Goal: Check status: Check status

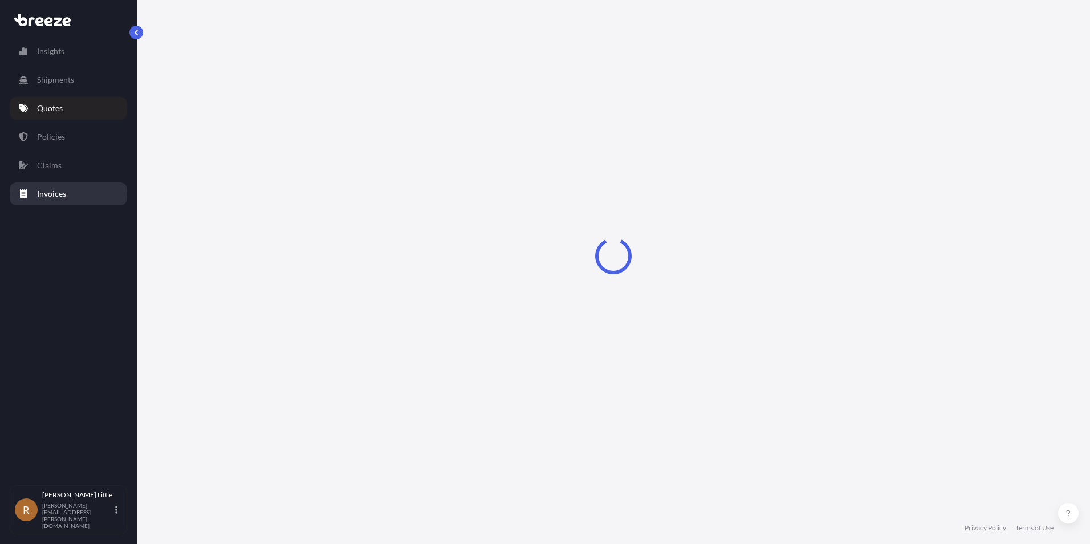
select select "Sea"
select select "Road"
select select "2"
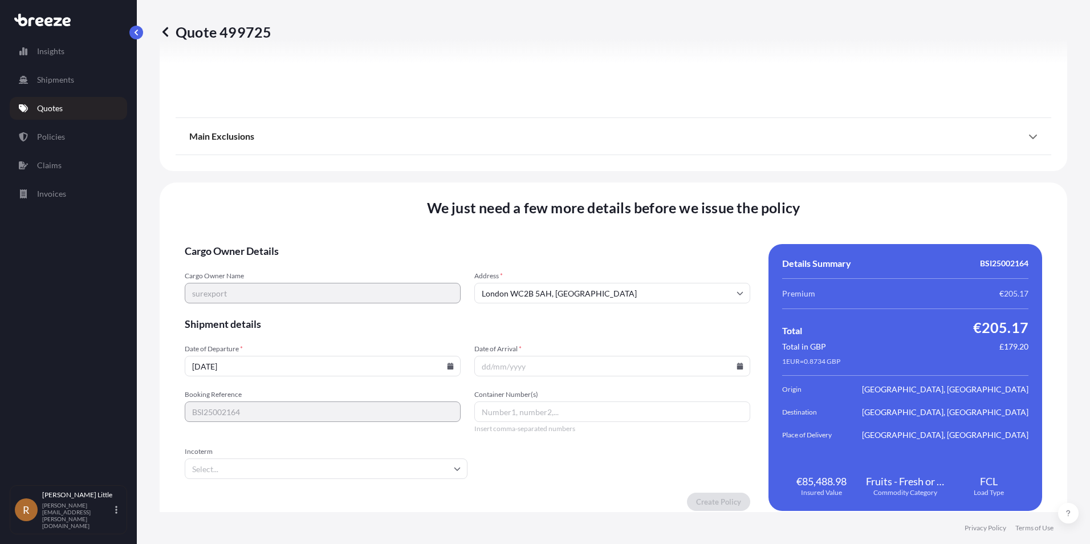
scroll to position [1479, 0]
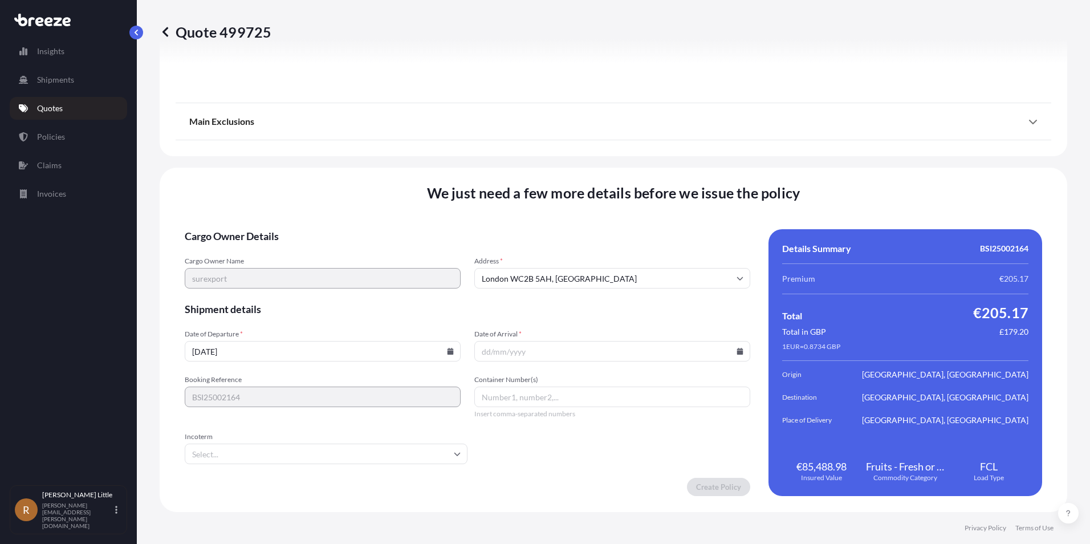
click at [448, 349] on icon at bounding box center [450, 351] width 6 height 7
click at [241, 274] on button "22" at bounding box center [242, 271] width 18 height 18
type input "[DATE]"
click at [605, 344] on input "Date of Arrival *" at bounding box center [612, 351] width 276 height 21
click at [737, 349] on icon at bounding box center [740, 351] width 6 height 7
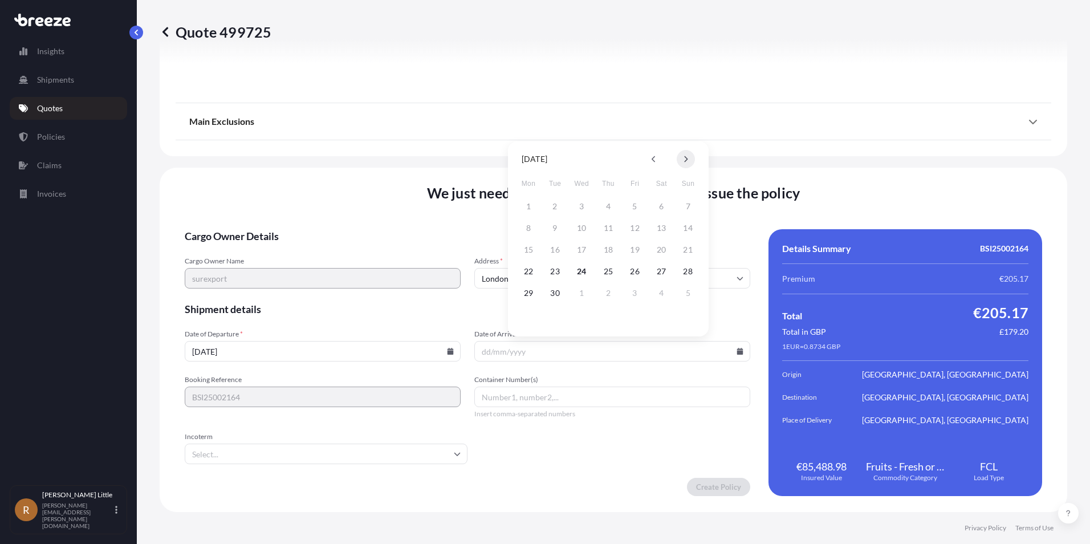
click at [686, 158] on icon at bounding box center [686, 159] width 3 height 6
click at [641, 246] on button "17" at bounding box center [635, 250] width 18 height 18
type input "17/10/2025"
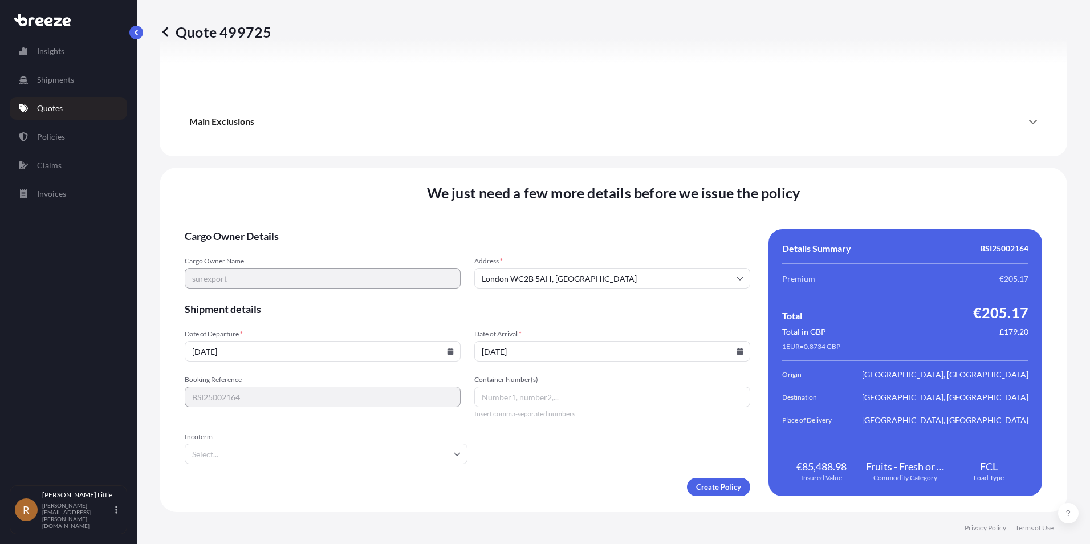
click at [553, 397] on input "Container Number(s)" at bounding box center [612, 396] width 276 height 21
type input "a"
type input "AMCU9401795"
click at [431, 449] on input "Incoterm" at bounding box center [326, 453] width 283 height 21
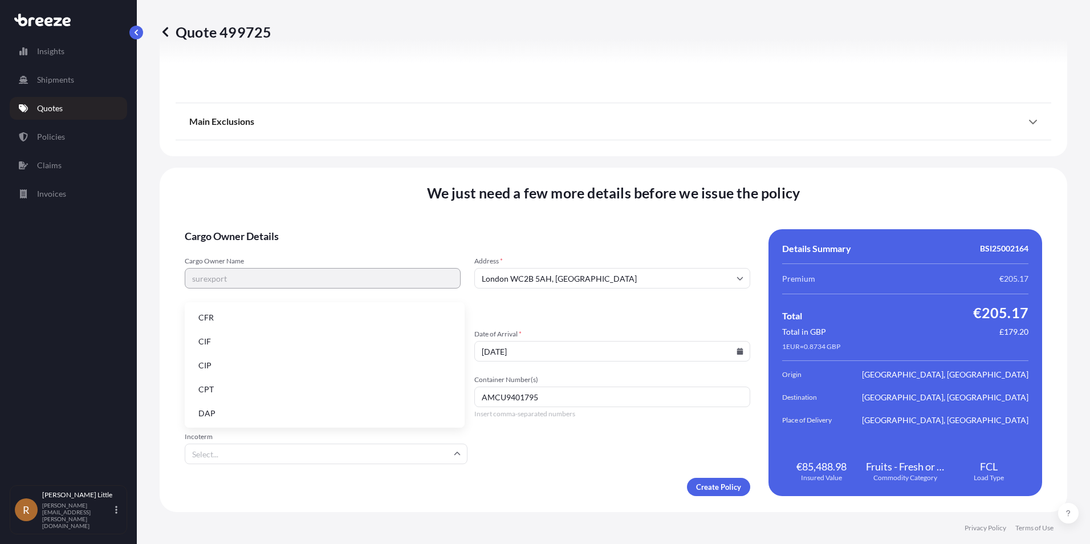
click at [305, 410] on li "DAP" at bounding box center [324, 413] width 271 height 22
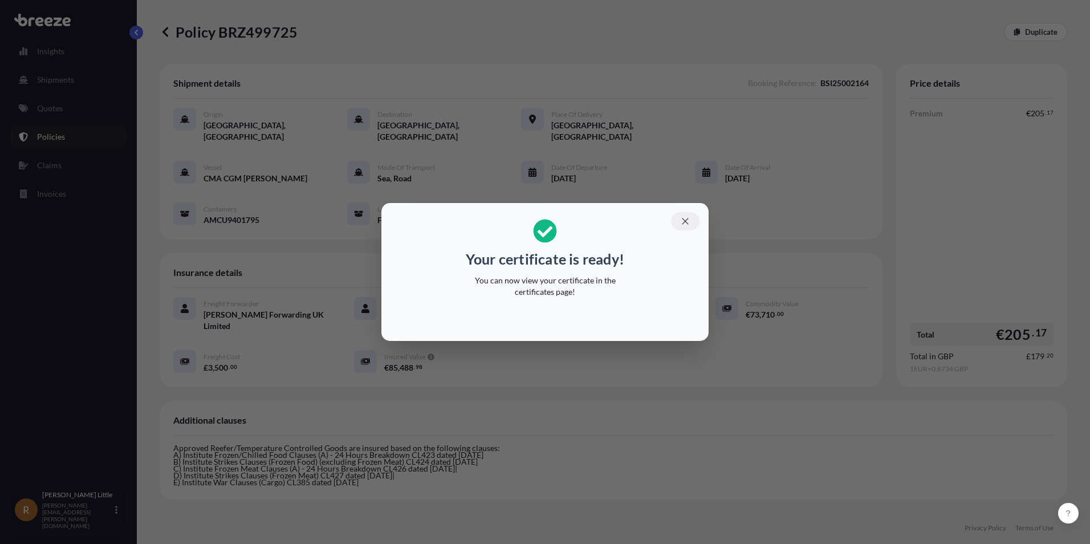
click at [686, 218] on icon "button" at bounding box center [685, 221] width 10 height 10
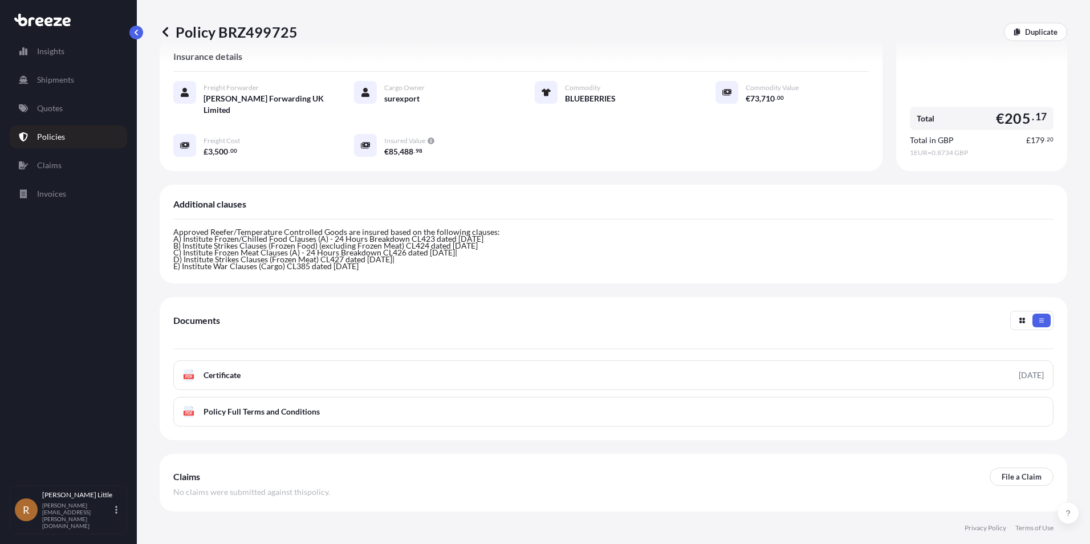
scroll to position [243, 0]
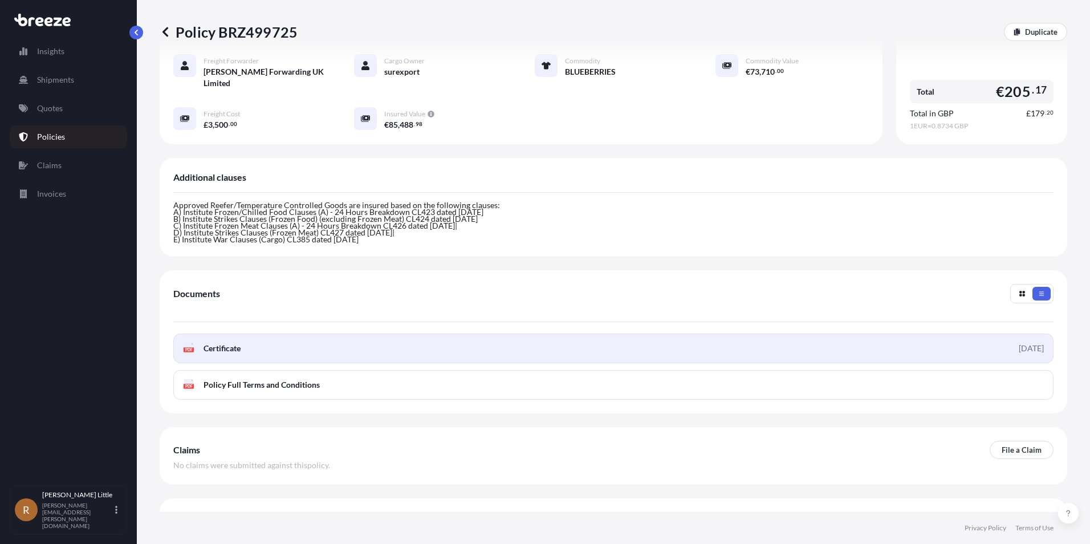
click at [222, 343] on span "Certificate" at bounding box center [221, 348] width 37 height 11
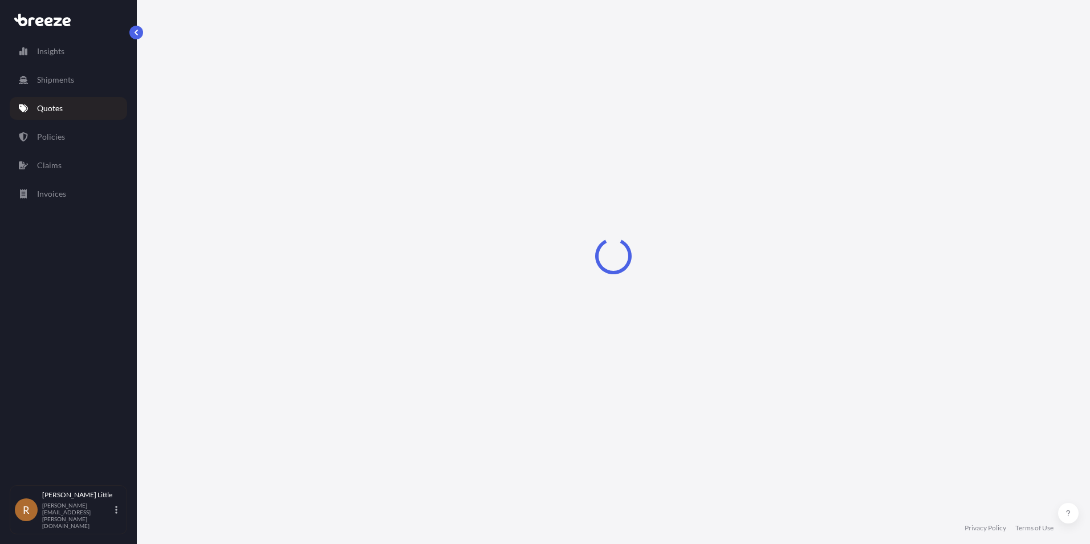
select select "Sea"
select select "Road"
select select "2"
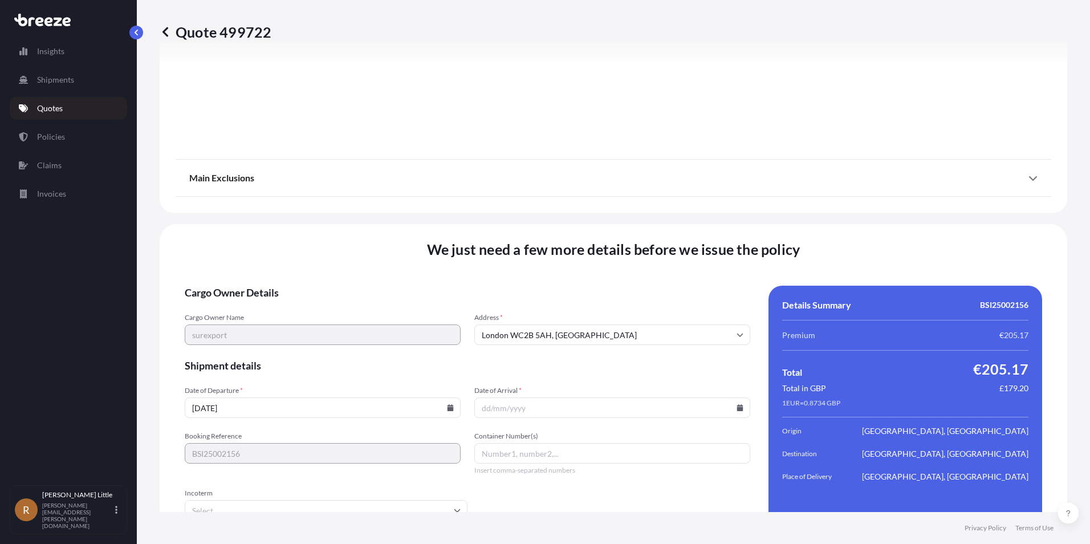
scroll to position [1479, 0]
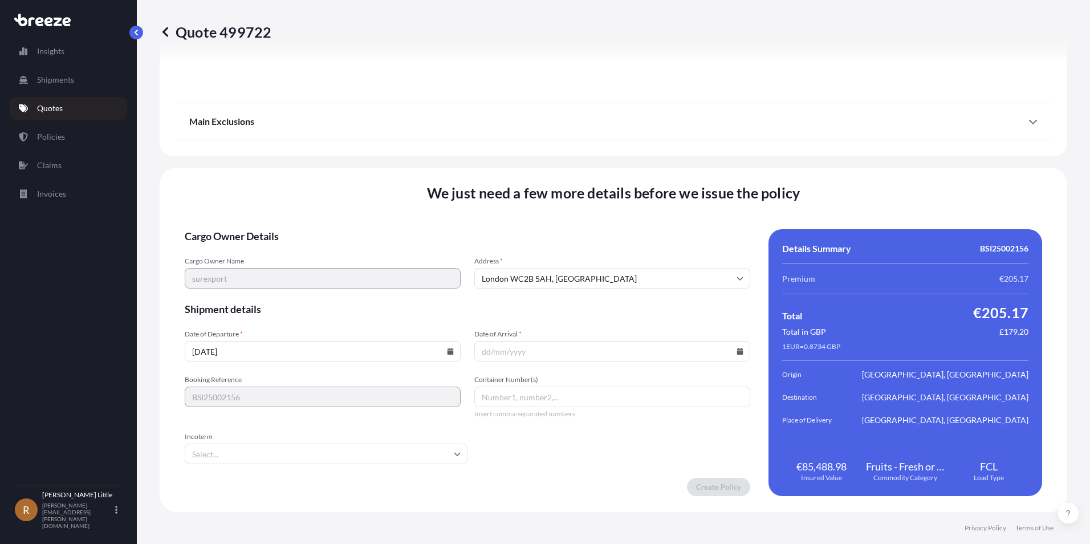
click at [447, 349] on icon at bounding box center [450, 351] width 6 height 7
click at [266, 247] on button "16" at bounding box center [268, 250] width 18 height 18
type input "16/09/2025"
click at [652, 356] on input "Date of Arrival *" at bounding box center [612, 351] width 276 height 21
click at [737, 352] on icon at bounding box center [740, 351] width 6 height 7
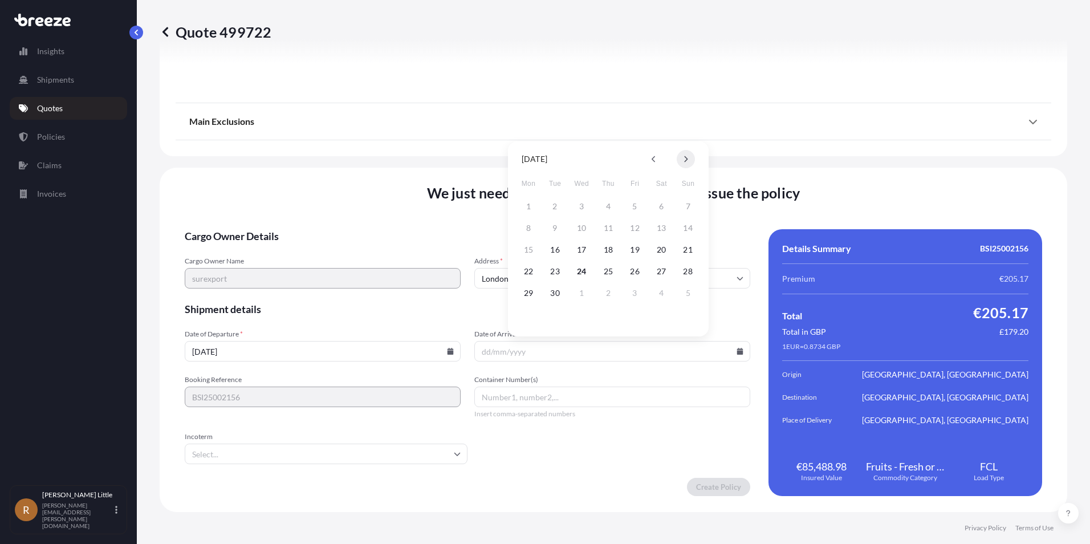
click at [680, 161] on button at bounding box center [686, 159] width 18 height 18
click at [691, 230] on button "12" at bounding box center [688, 228] width 18 height 18
type input "12/10/2025"
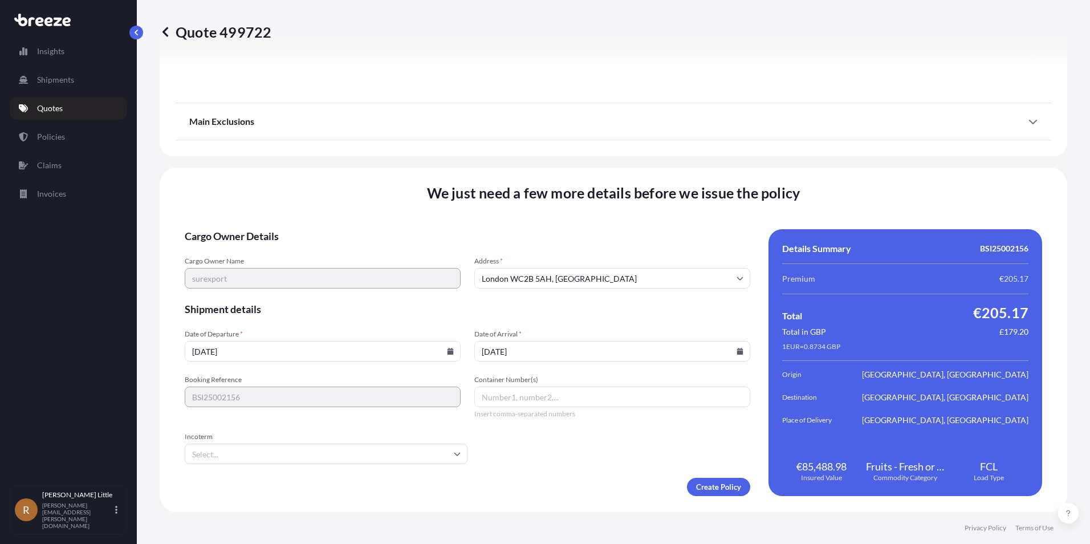
click at [557, 398] on input "Container Number(s)" at bounding box center [612, 396] width 276 height 21
click at [443, 394] on div "Booking Reference BSI25002156 Container Number(s) optu6312590 Insert comma-sepa…" at bounding box center [467, 396] width 565 height 43
type input "OPTU6312590"
click at [386, 448] on input "Incoterm" at bounding box center [326, 453] width 283 height 21
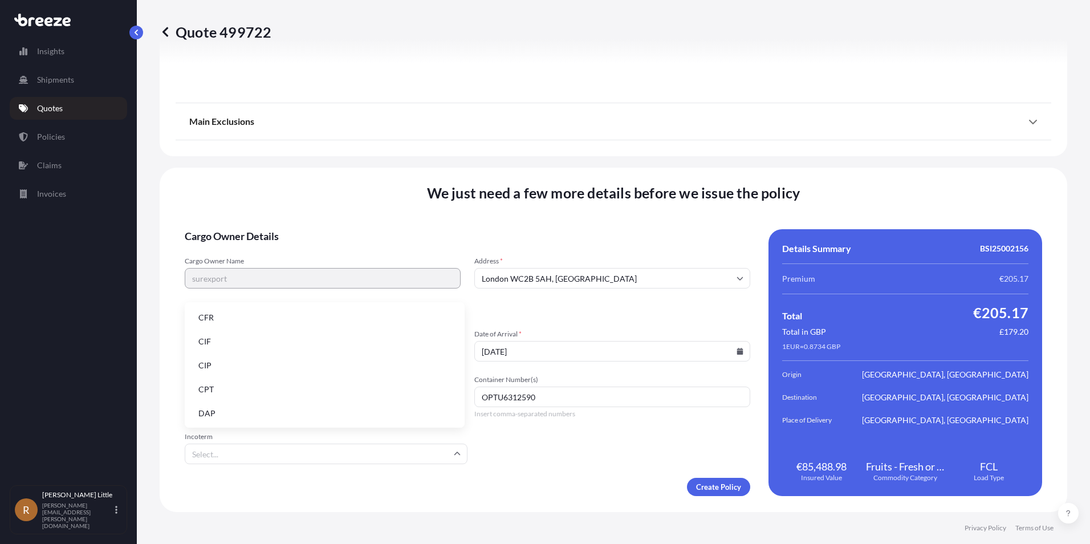
click at [263, 405] on li "DAP" at bounding box center [324, 413] width 271 height 22
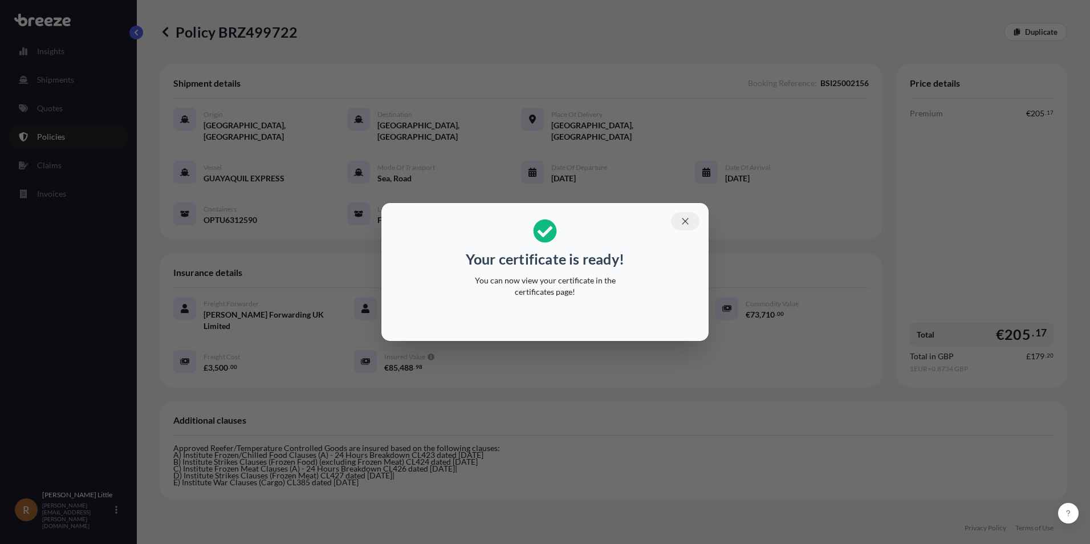
click at [693, 223] on button "button" at bounding box center [685, 221] width 29 height 18
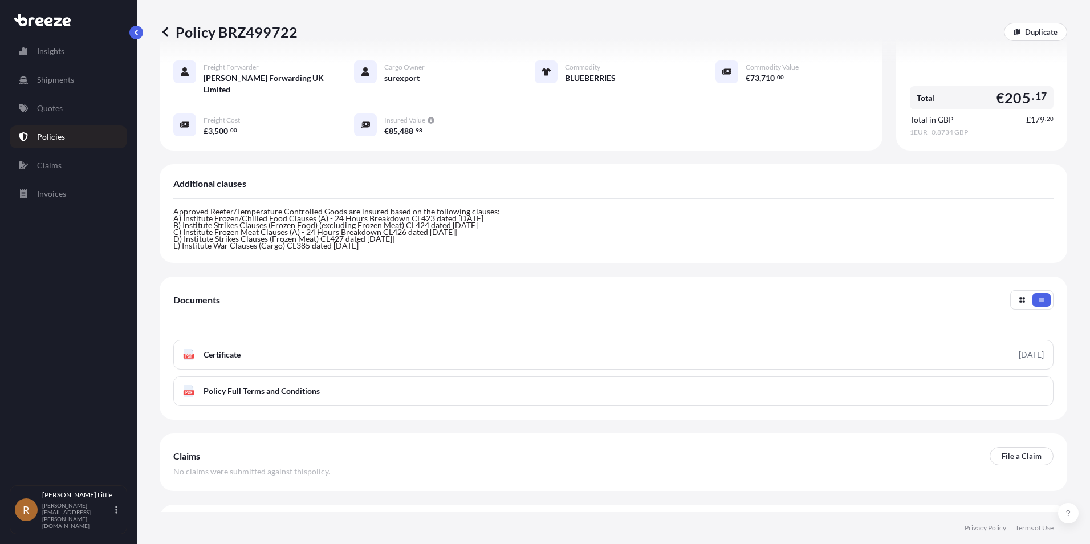
scroll to position [243, 0]
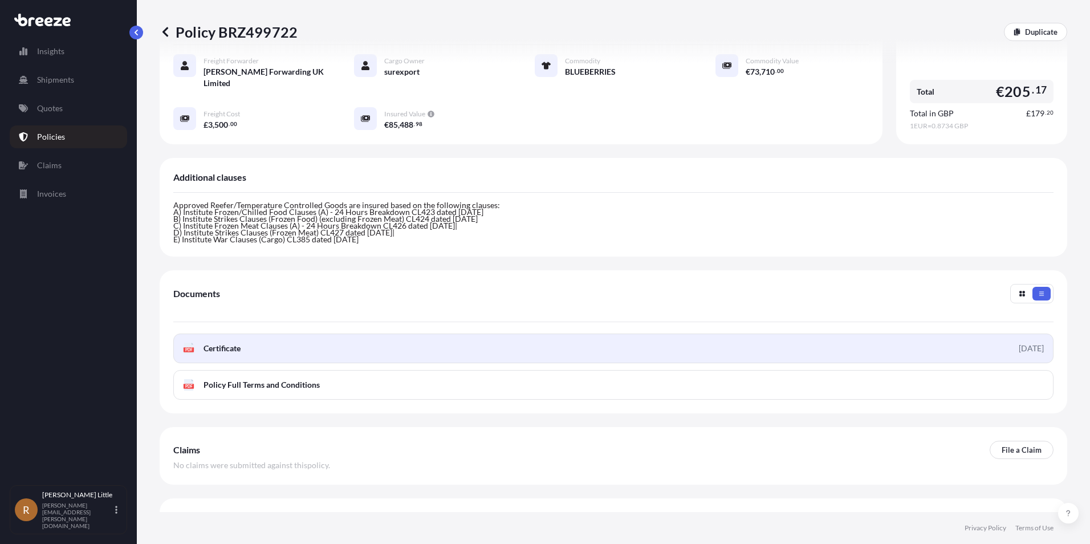
click at [220, 343] on span "Certificate" at bounding box center [221, 348] width 37 height 11
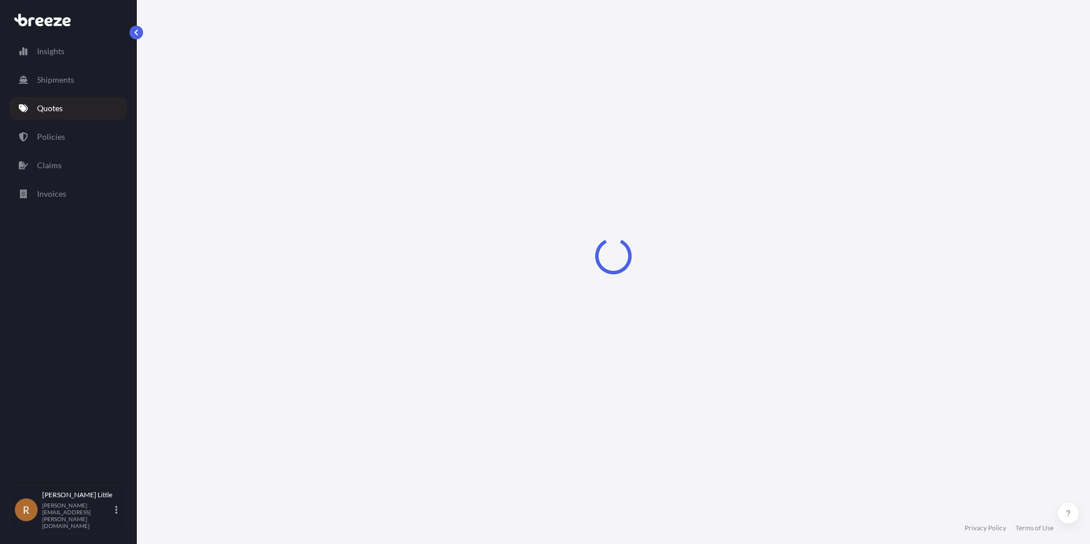
select select "Sea"
select select "Road"
select select "2"
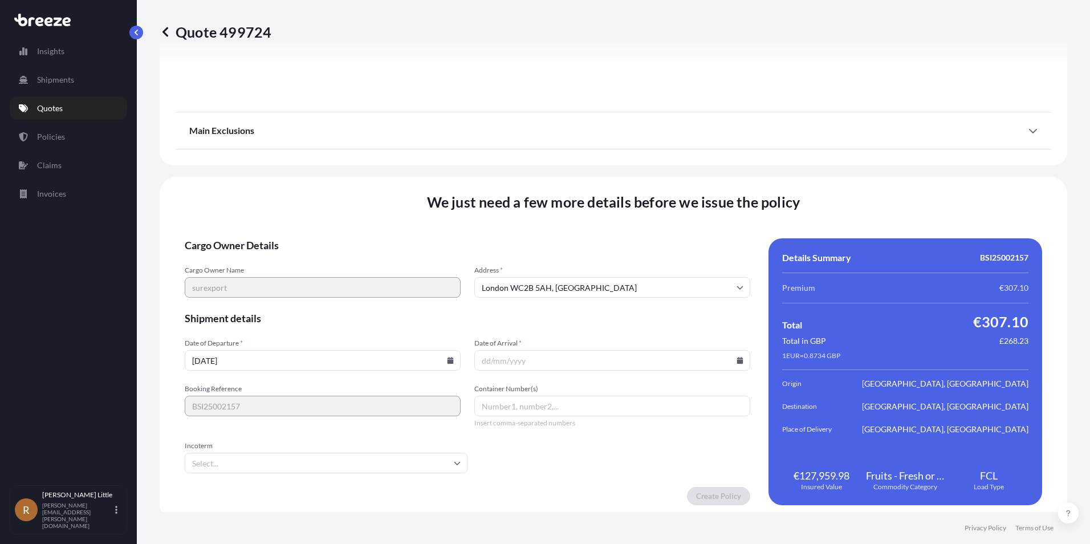
scroll to position [1479, 0]
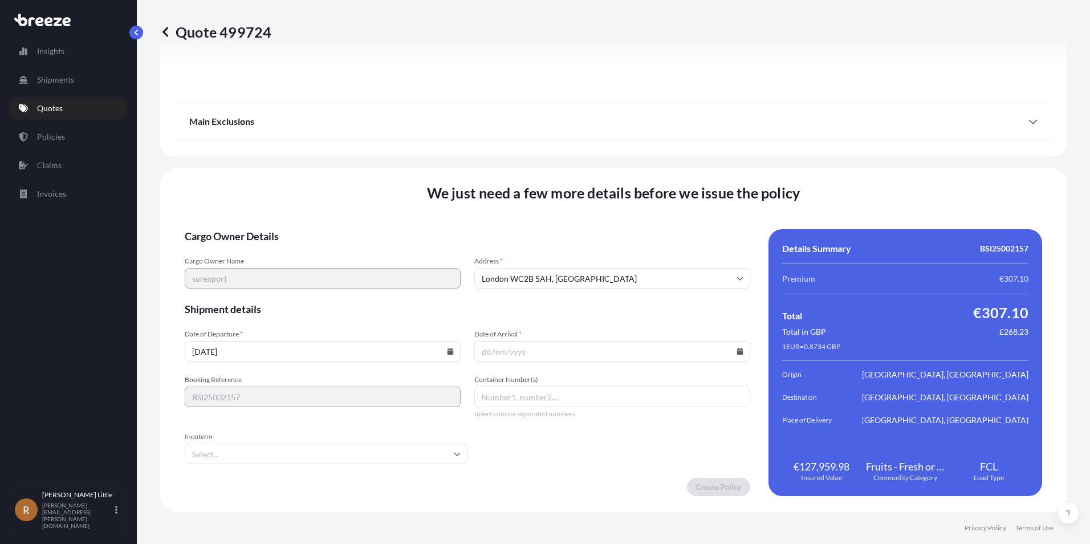
click at [447, 351] on icon at bounding box center [450, 351] width 6 height 7
click at [267, 249] on button "16" at bounding box center [268, 250] width 18 height 18
type input "[DATE]"
click at [553, 353] on input "Date of Arrival *" at bounding box center [612, 351] width 276 height 21
click at [737, 353] on icon at bounding box center [740, 351] width 6 height 7
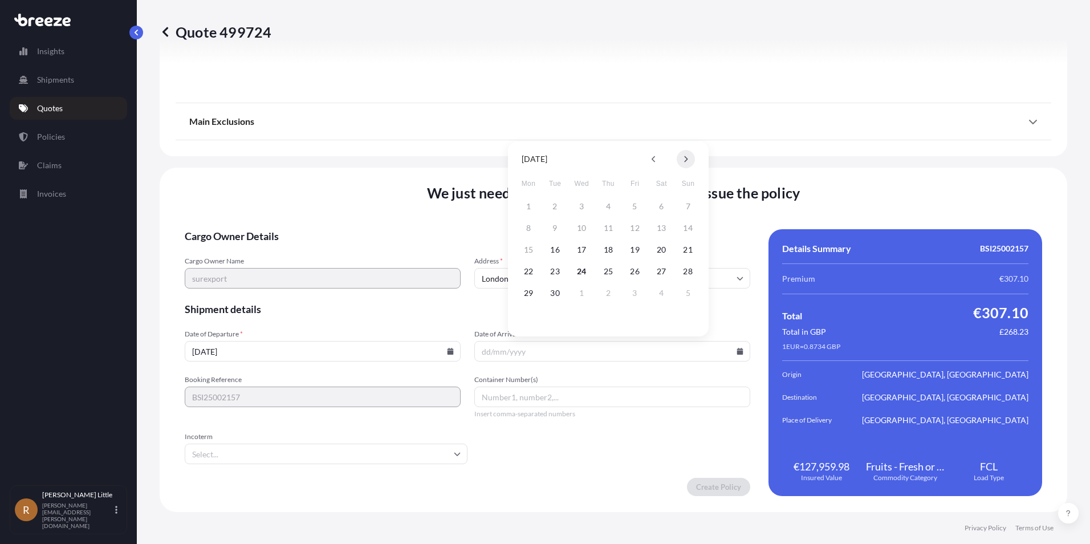
click at [683, 160] on button at bounding box center [686, 159] width 18 height 18
click at [684, 223] on button "12" at bounding box center [688, 228] width 18 height 18
type input "[DATE]"
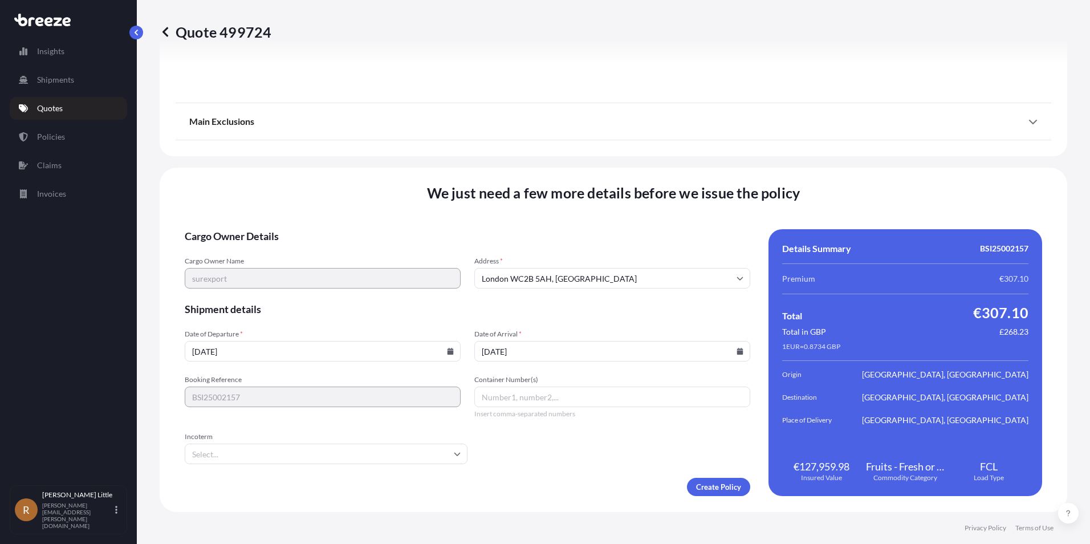
click at [504, 397] on input "Container Number(s)" at bounding box center [612, 396] width 276 height 21
type input "c"
type input "CGMU5632380"
click at [426, 448] on input "Incoterm" at bounding box center [326, 453] width 283 height 21
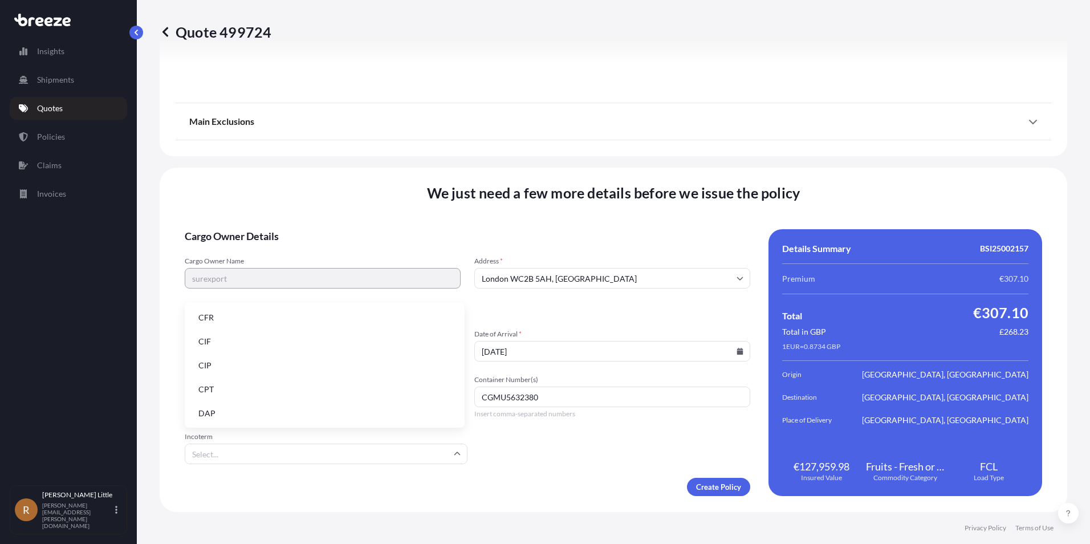
click at [250, 421] on li "DAP" at bounding box center [324, 413] width 271 height 22
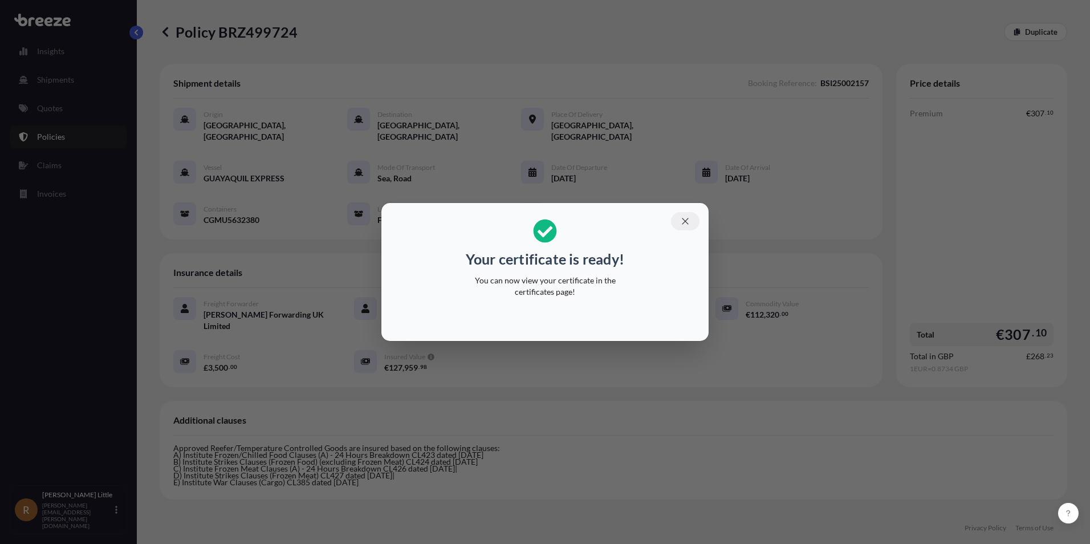
click at [679, 221] on button "button" at bounding box center [685, 221] width 29 height 18
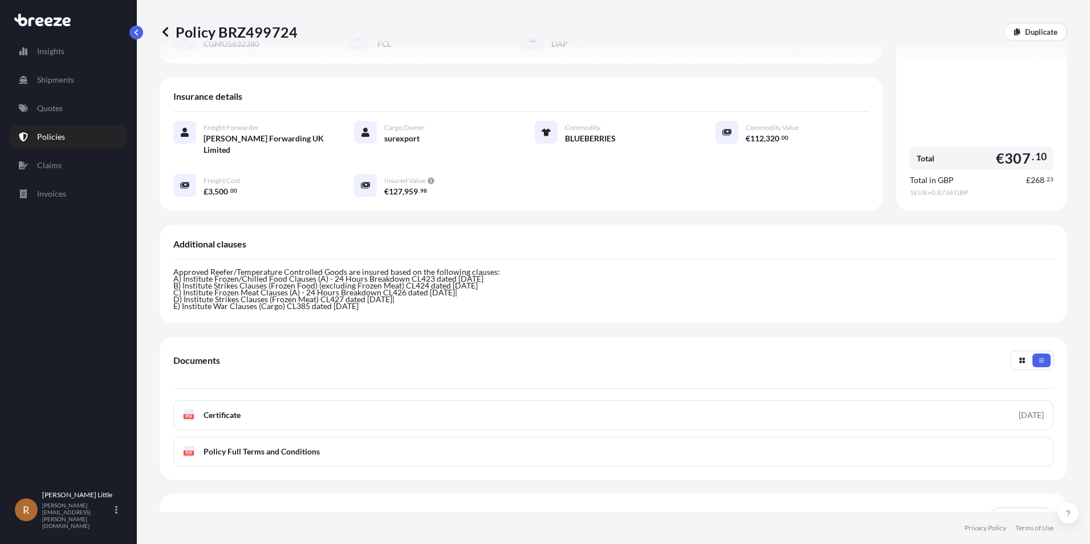
scroll to position [243, 0]
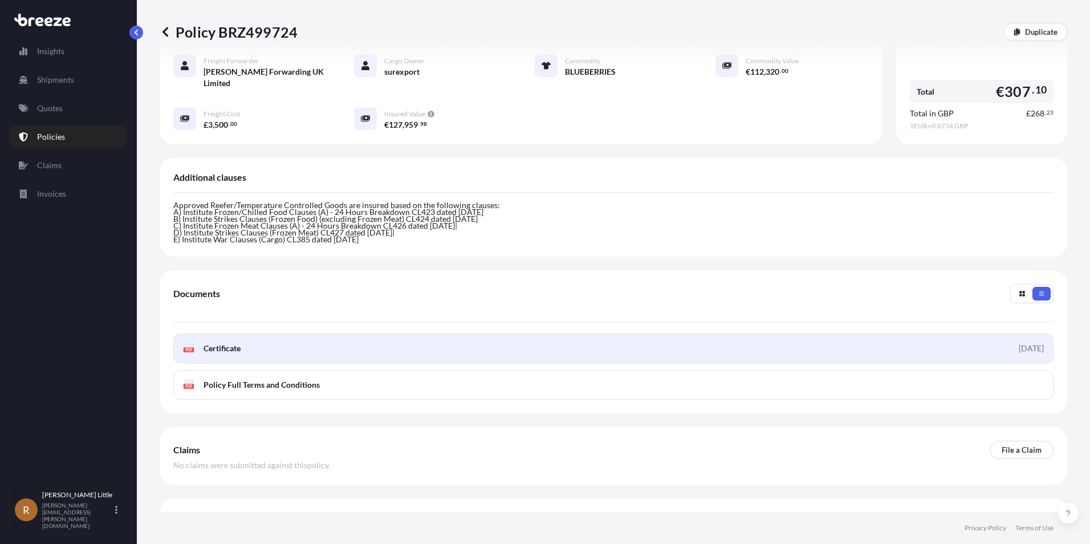
click at [213, 343] on span "Certificate" at bounding box center [221, 348] width 37 height 11
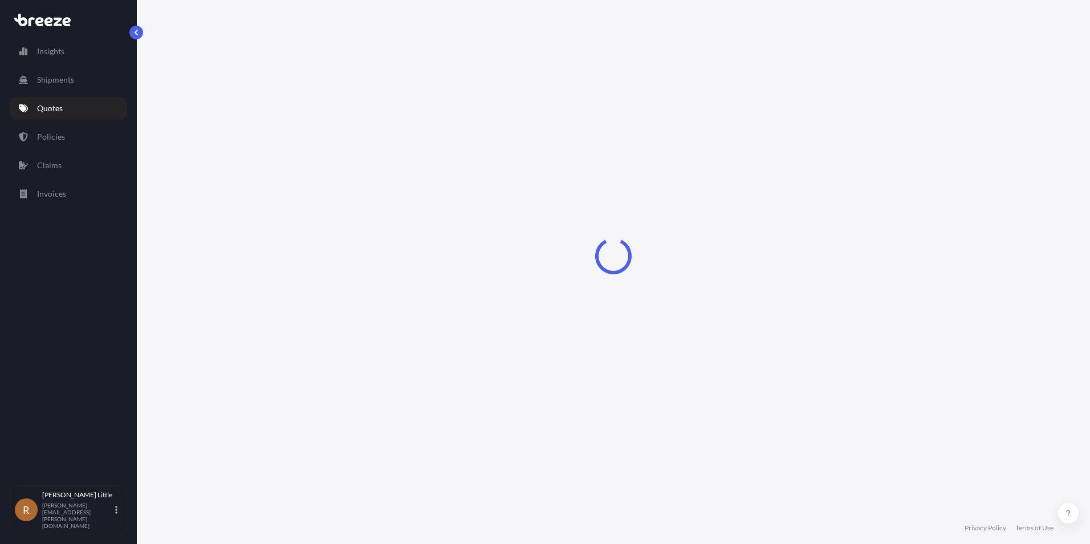
select select "Sea"
select select "Road"
select select "2"
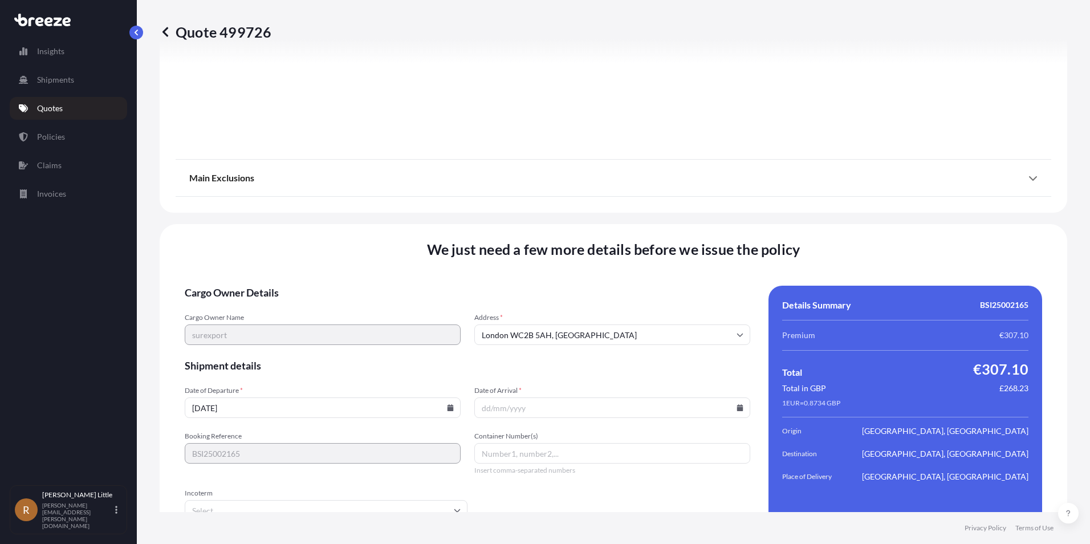
scroll to position [1479, 0]
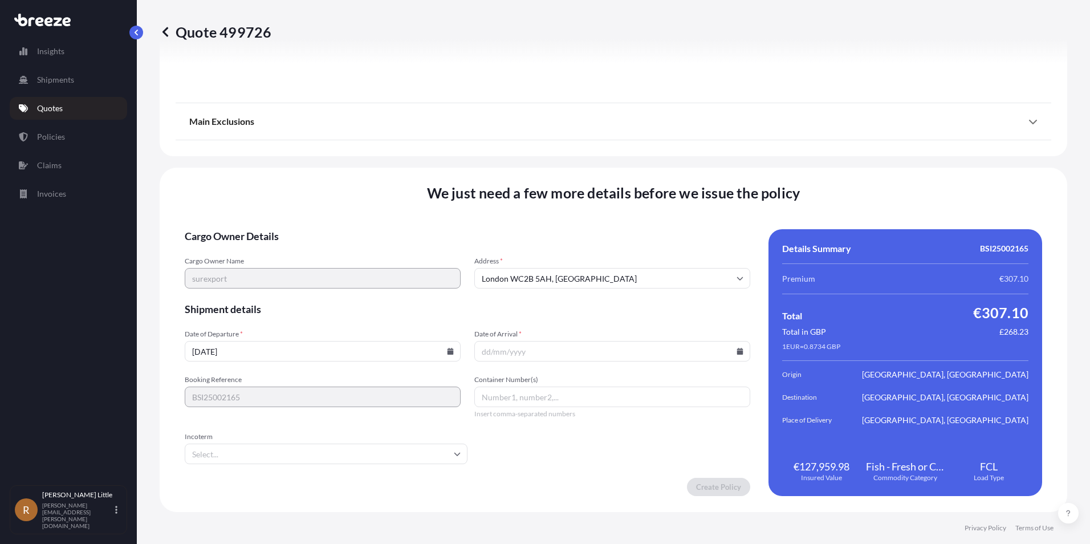
click at [346, 339] on div "Date of Departure * [DATE]" at bounding box center [323, 345] width 276 height 32
click at [349, 345] on input "[DATE]" at bounding box center [323, 351] width 276 height 21
click at [449, 351] on icon at bounding box center [450, 351] width 6 height 7
click at [244, 270] on button "22" at bounding box center [242, 271] width 18 height 18
type input "[DATE]"
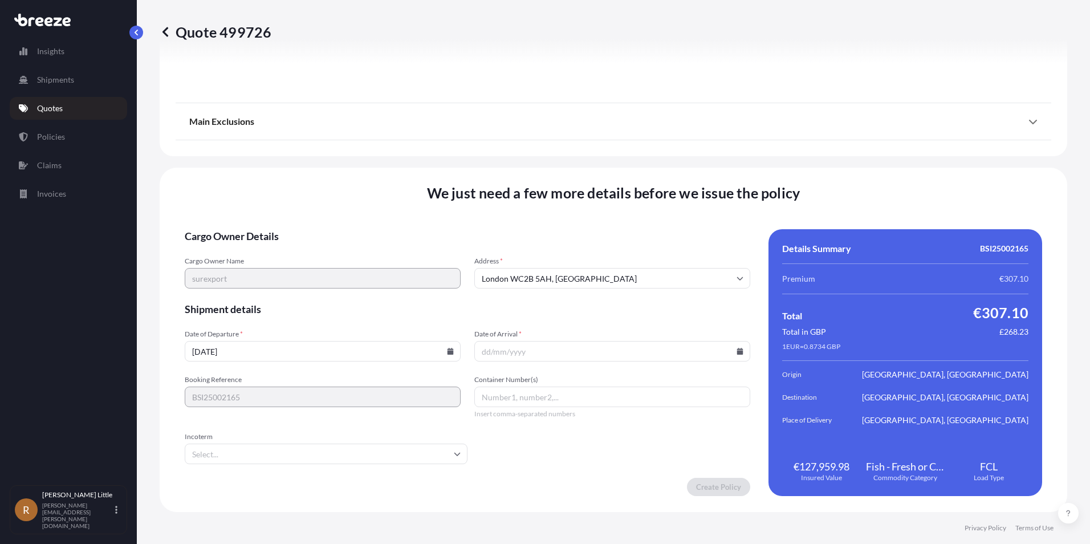
click at [580, 357] on input "Date of Arrival *" at bounding box center [612, 351] width 276 height 21
click at [737, 349] on icon at bounding box center [740, 351] width 6 height 7
click at [684, 159] on icon at bounding box center [685, 159] width 5 height 7
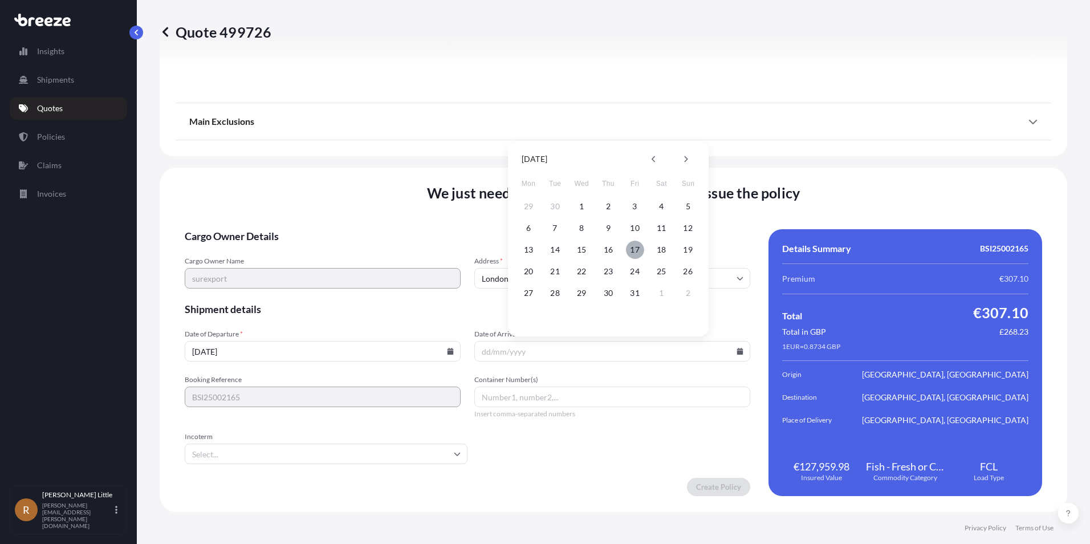
click at [636, 252] on button "17" at bounding box center [635, 250] width 18 height 18
type input "[DATE]"
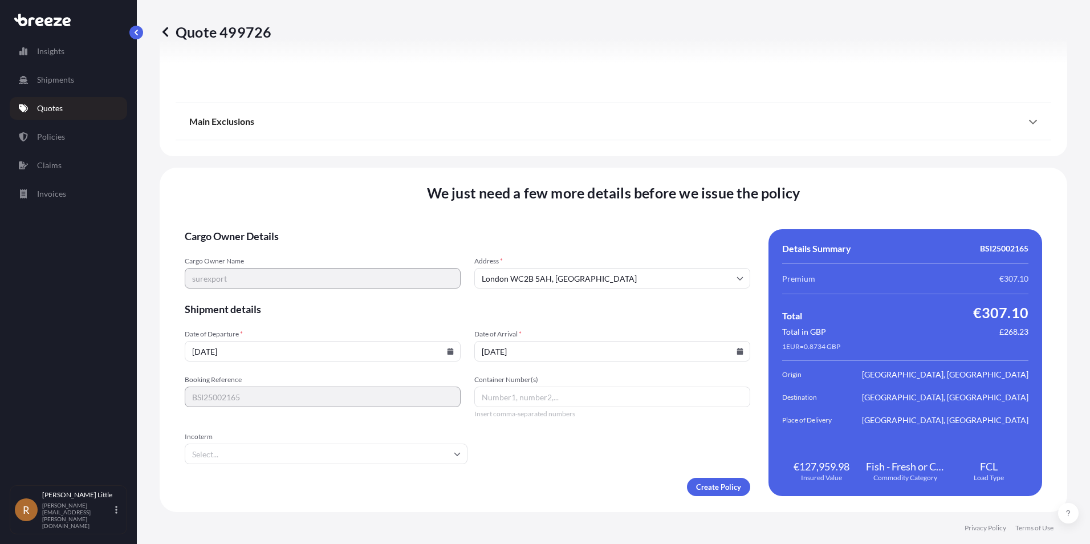
click at [495, 398] on input "Container Number(s)" at bounding box center [612, 396] width 276 height 21
type input "a"
type input "AMCU9344273"
click at [353, 461] on input "Incoterm" at bounding box center [326, 453] width 283 height 21
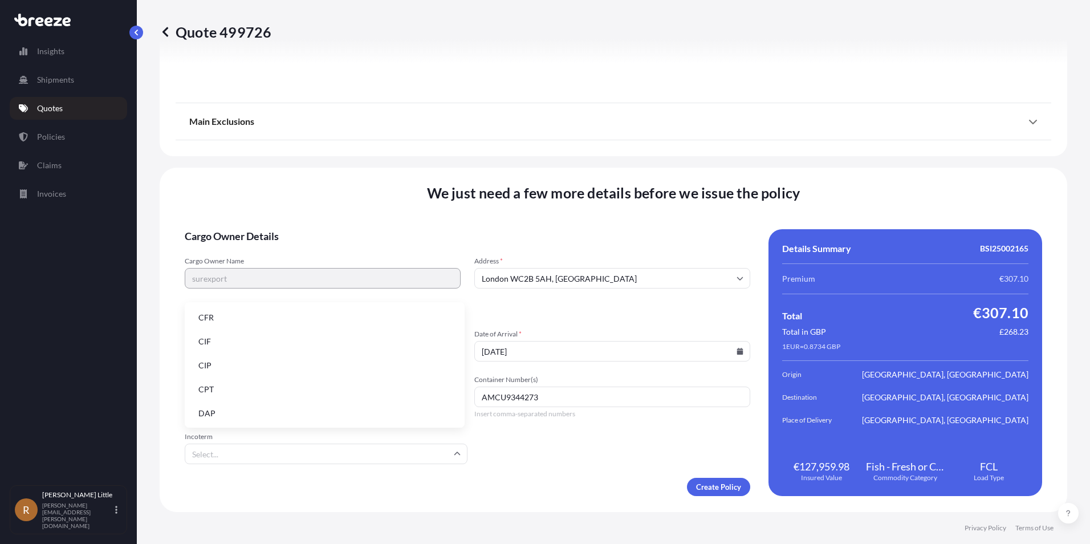
click at [254, 412] on li "DAP" at bounding box center [324, 413] width 271 height 22
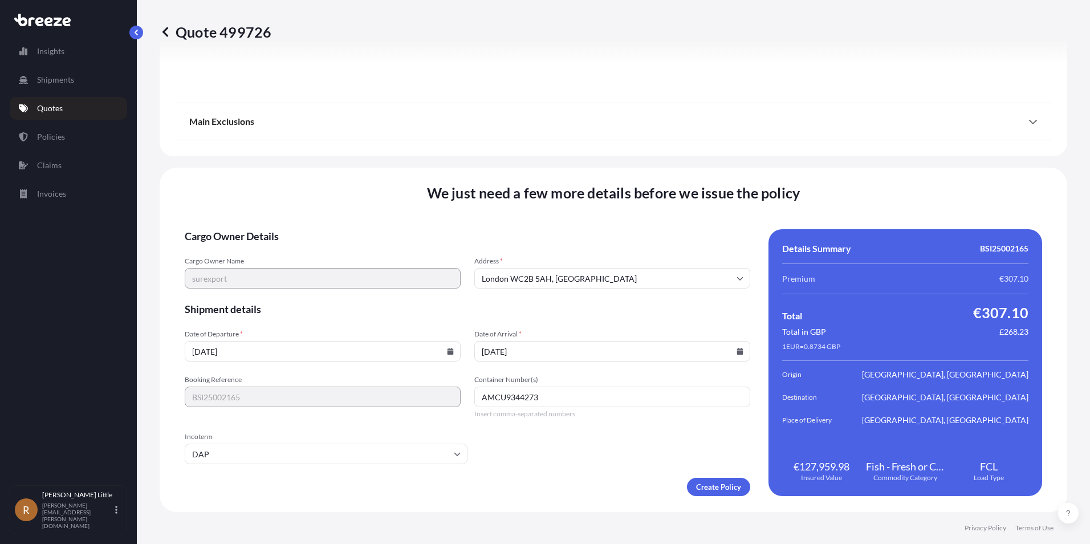
click at [492, 453] on form "Cargo Owner Details Cargo Owner Name surexport Address * London WC2B 5AH, UK Sh…" at bounding box center [467, 362] width 565 height 267
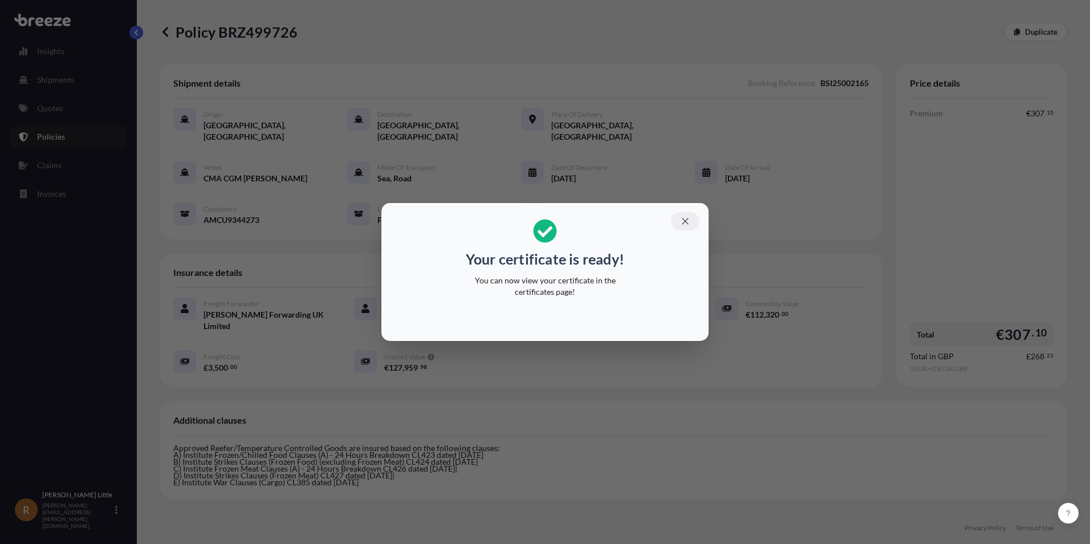
click at [681, 218] on button "button" at bounding box center [685, 221] width 29 height 18
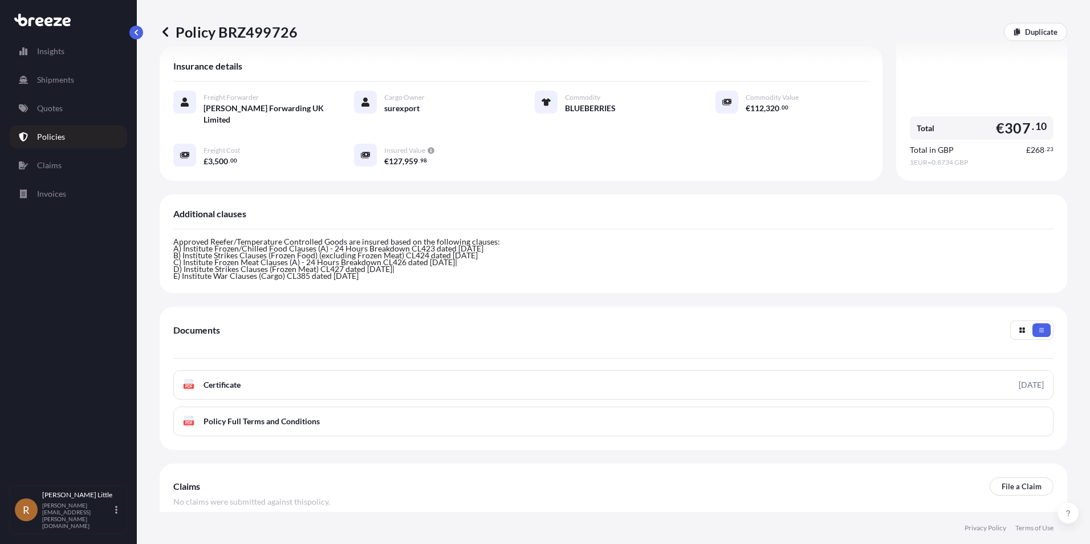
scroll to position [242, 0]
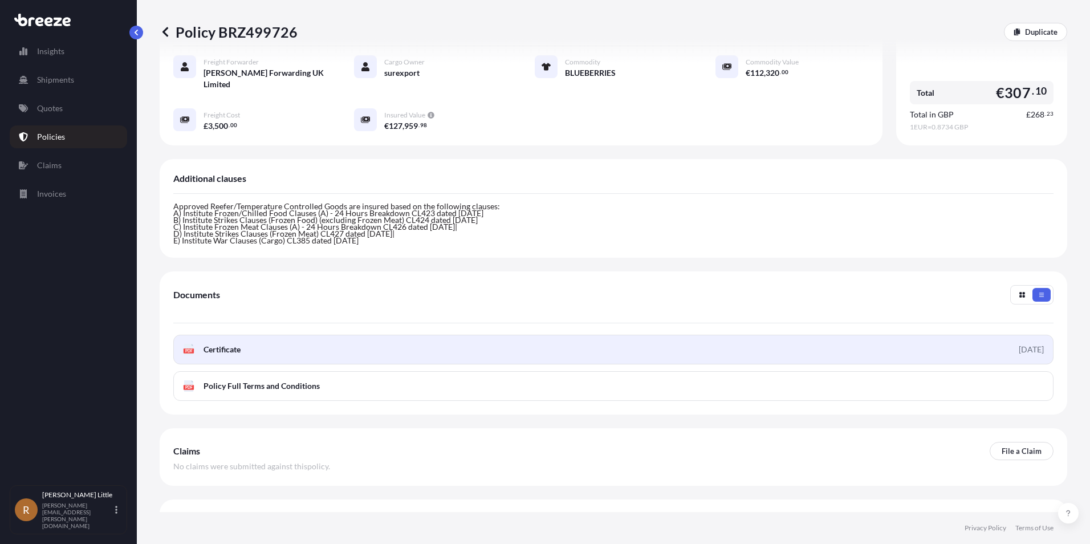
click at [227, 344] on span "Certificate" at bounding box center [221, 349] width 37 height 11
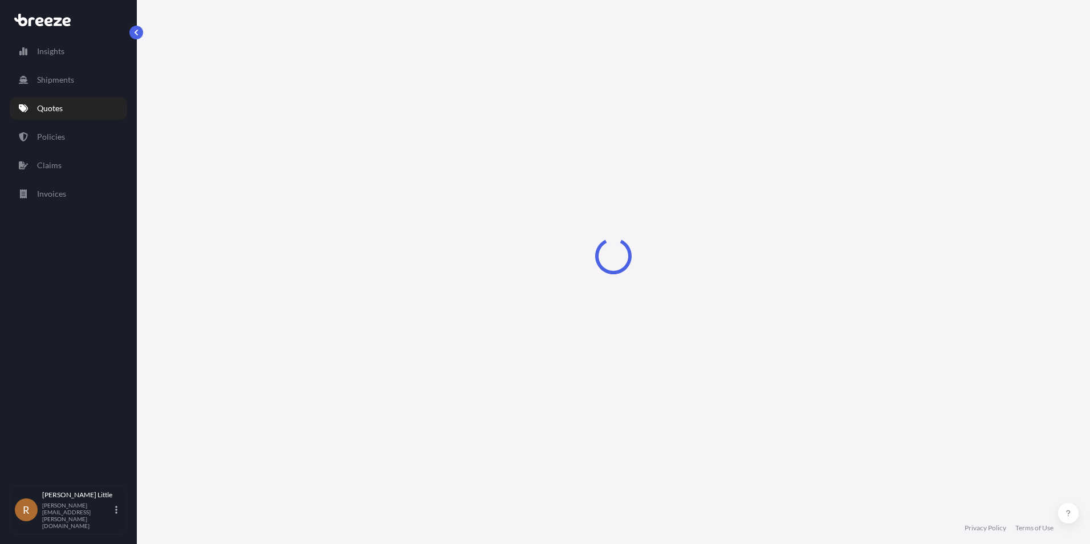
select select "Sea"
select select "Road"
select select "2"
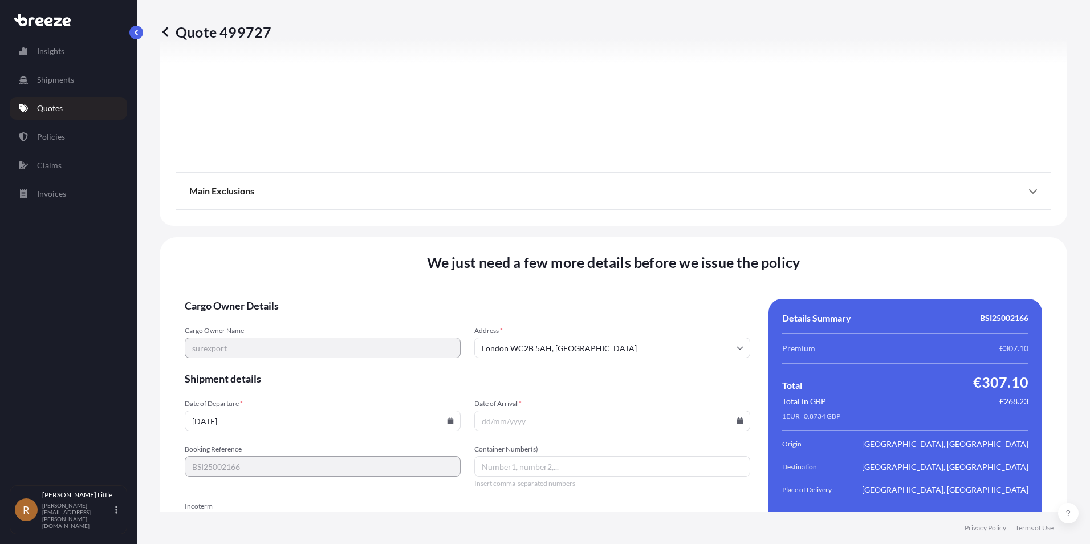
scroll to position [1479, 0]
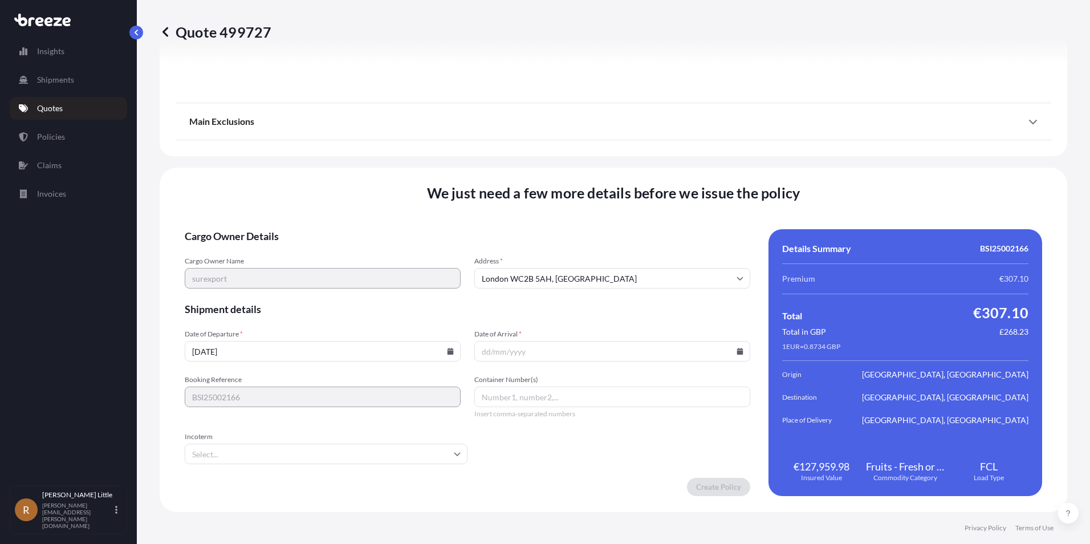
click at [439, 352] on input "[DATE]" at bounding box center [323, 351] width 276 height 21
click at [447, 350] on icon at bounding box center [450, 351] width 7 height 7
click at [235, 267] on button "22" at bounding box center [242, 271] width 18 height 18
type input "[DATE]"
click at [644, 344] on input "Date of Arrival *" at bounding box center [612, 351] width 276 height 21
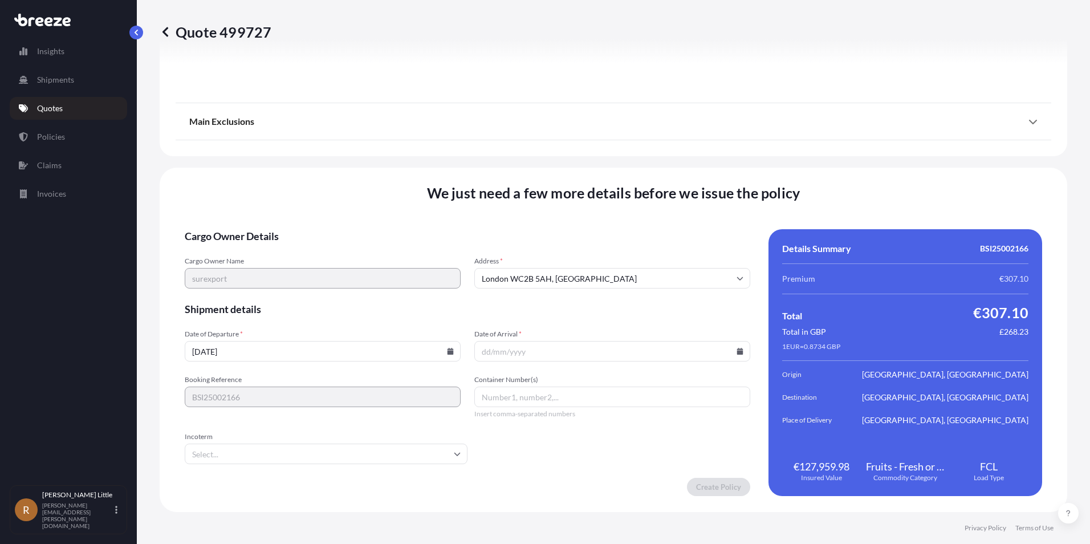
click at [737, 352] on icon at bounding box center [740, 351] width 6 height 7
click at [682, 158] on button at bounding box center [686, 159] width 18 height 18
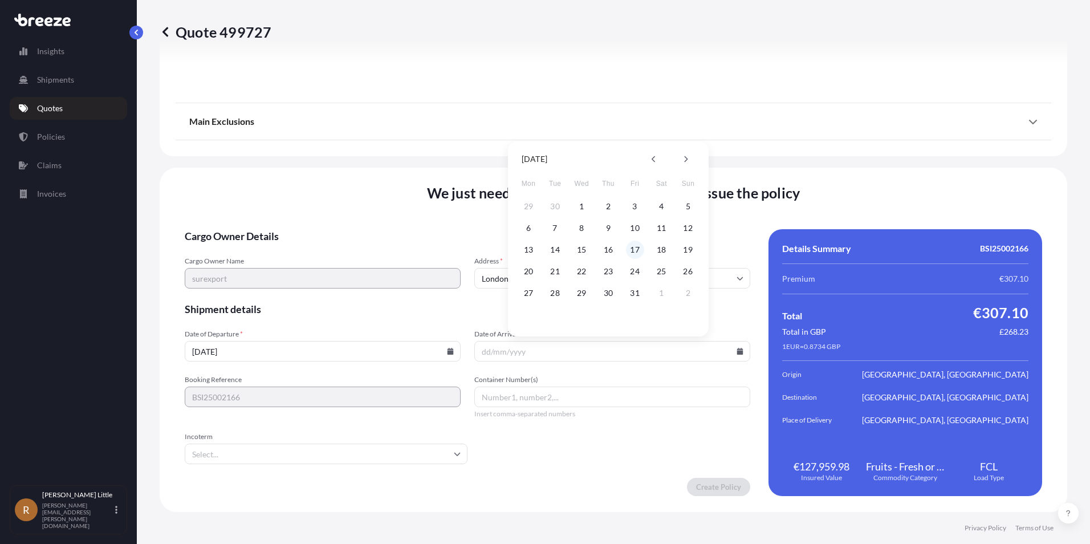
click at [636, 249] on button "17" at bounding box center [635, 250] width 18 height 18
type input "[DATE]"
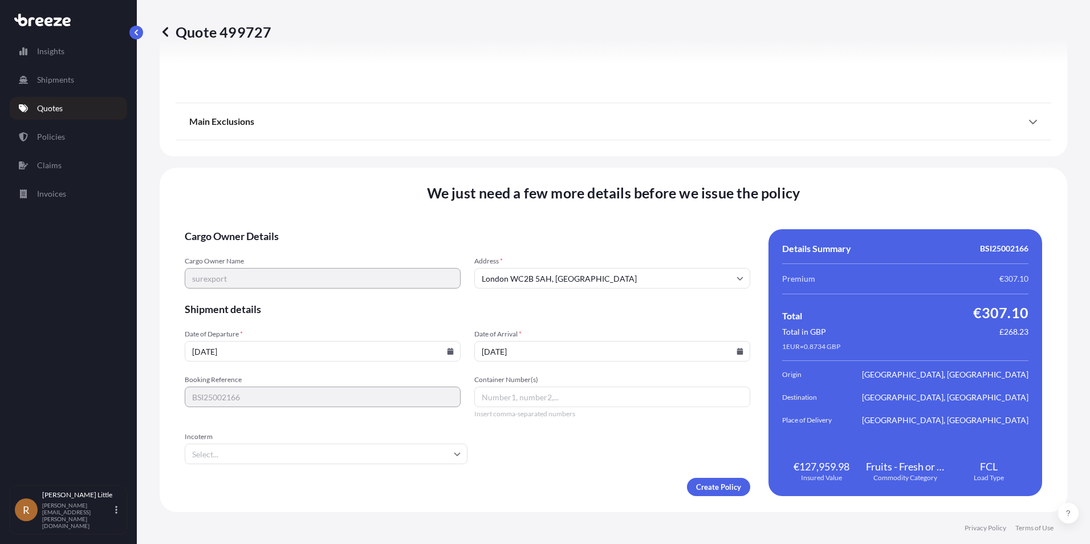
click at [516, 394] on input "Container Number(s)" at bounding box center [612, 396] width 276 height 21
type input "SEKU9048077"
click at [431, 457] on input "Incoterm" at bounding box center [326, 453] width 283 height 21
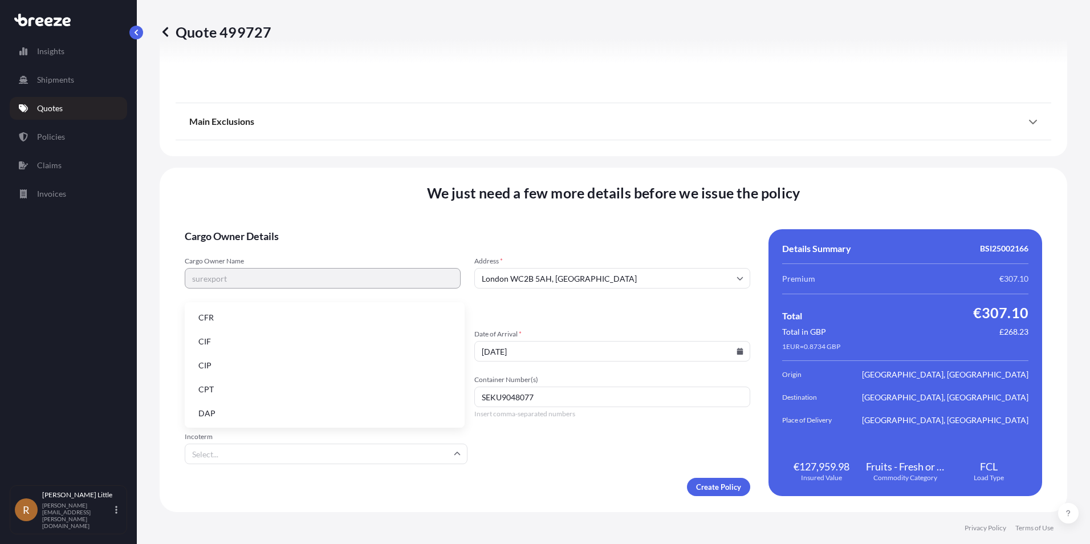
click at [226, 414] on li "DAP" at bounding box center [324, 413] width 271 height 22
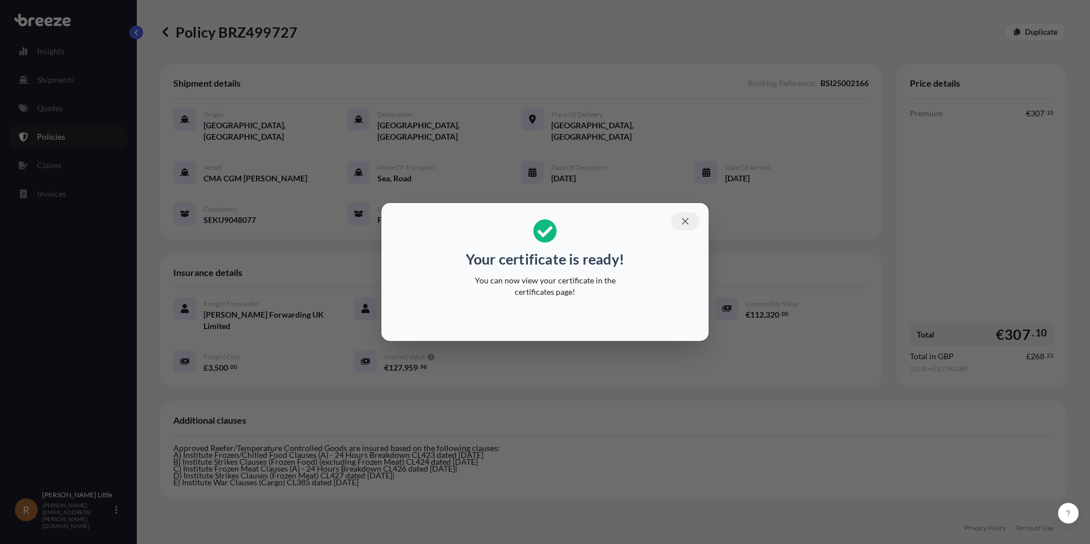
click at [681, 220] on icon "button" at bounding box center [685, 221] width 10 height 10
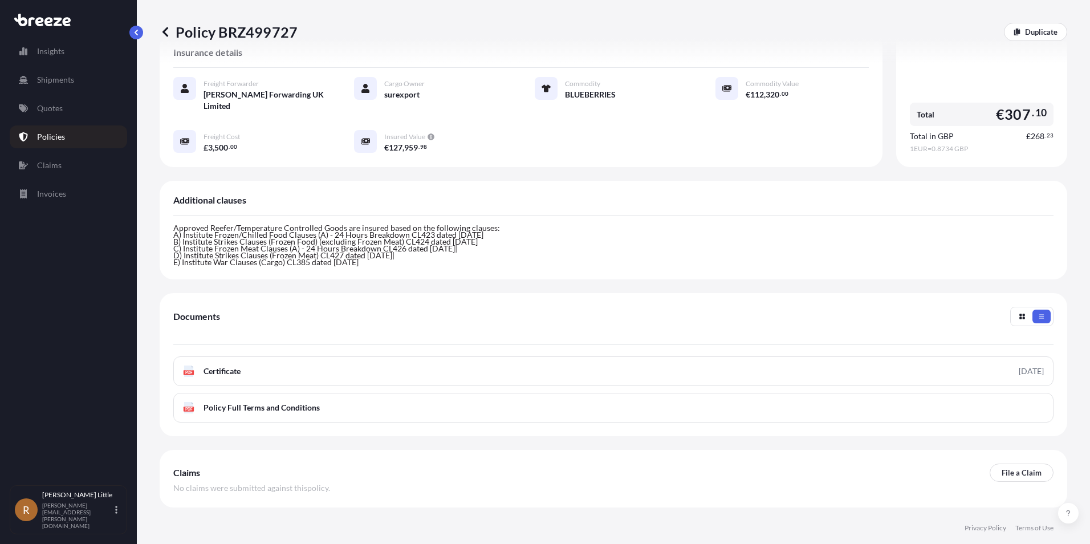
scroll to position [225, 0]
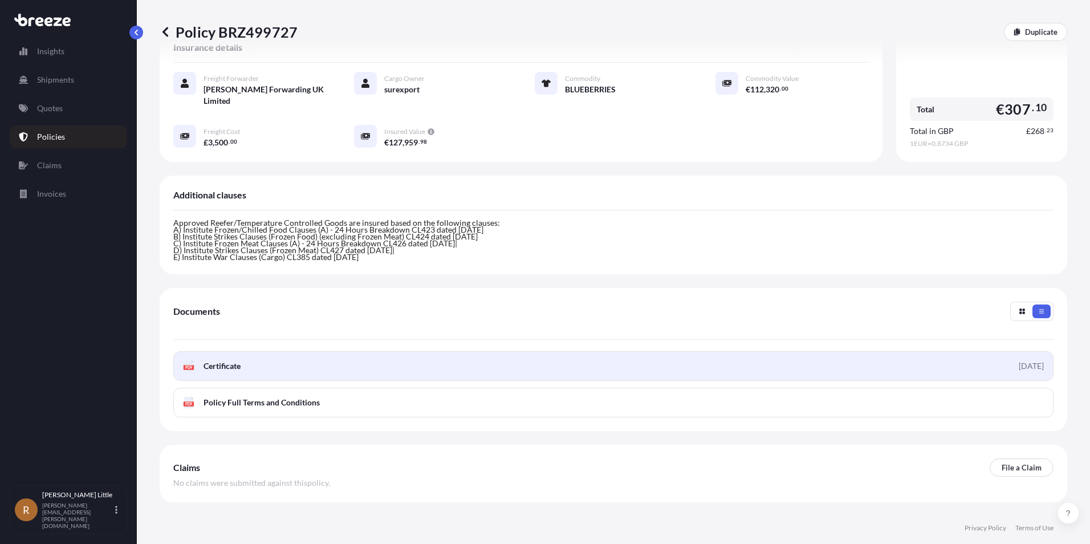
click at [219, 360] on span "Certificate" at bounding box center [221, 365] width 37 height 11
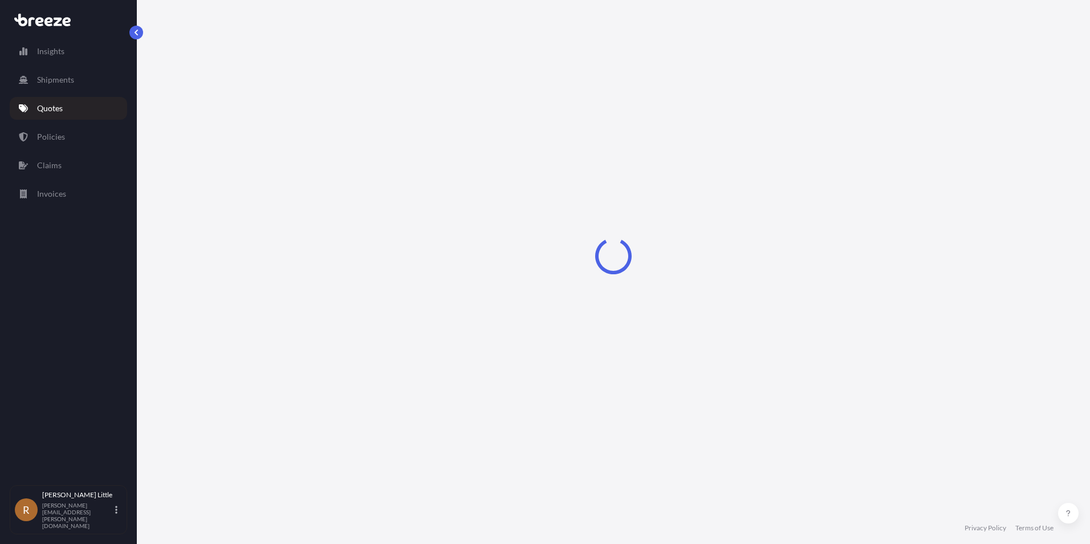
select select "Sea"
select select "Road"
select select "2"
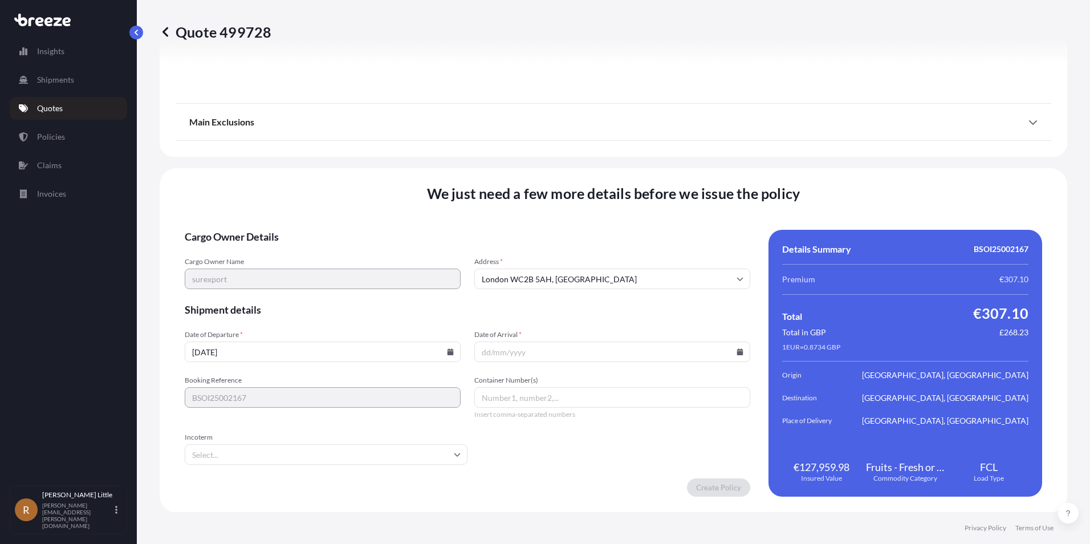
scroll to position [1479, 0]
click at [398, 361] on form "Cargo Owner Details Cargo Owner Name surexport Address * London WC2B 5AH, UK Sh…" at bounding box center [467, 362] width 565 height 267
click at [449, 349] on icon at bounding box center [450, 351] width 6 height 7
click at [242, 267] on button "22" at bounding box center [242, 271] width 18 height 18
type input "[DATE]"
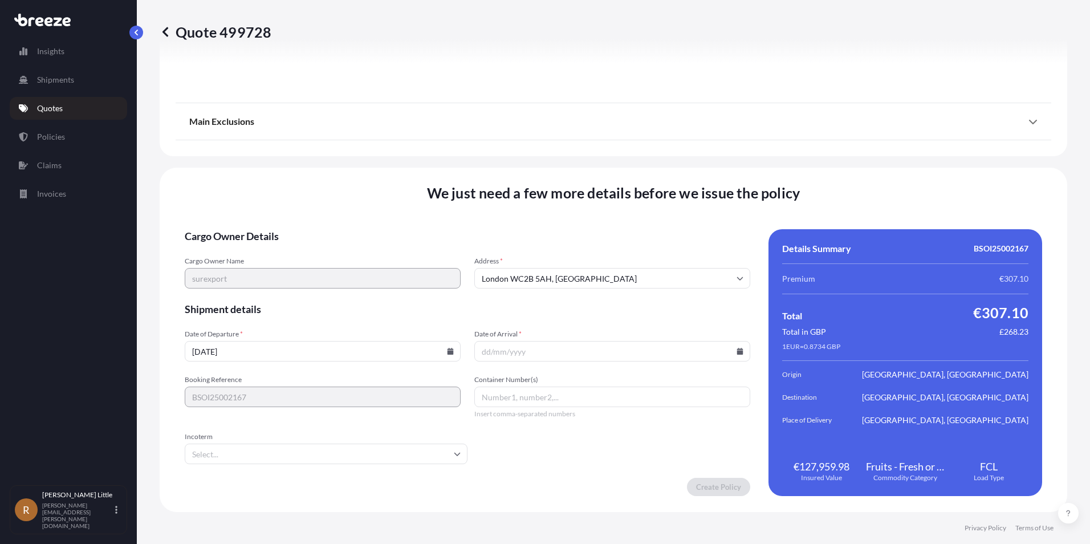
click at [599, 341] on input "Date of Arrival *" at bounding box center [612, 351] width 276 height 21
click at [638, 345] on input "Date of Arrival *" at bounding box center [612, 351] width 276 height 21
click at [736, 348] on icon at bounding box center [739, 351] width 7 height 7
drag, startPoint x: 683, startPoint y: 156, endPoint x: 682, endPoint y: 174, distance: 18.3
click at [683, 156] on icon at bounding box center [685, 159] width 5 height 7
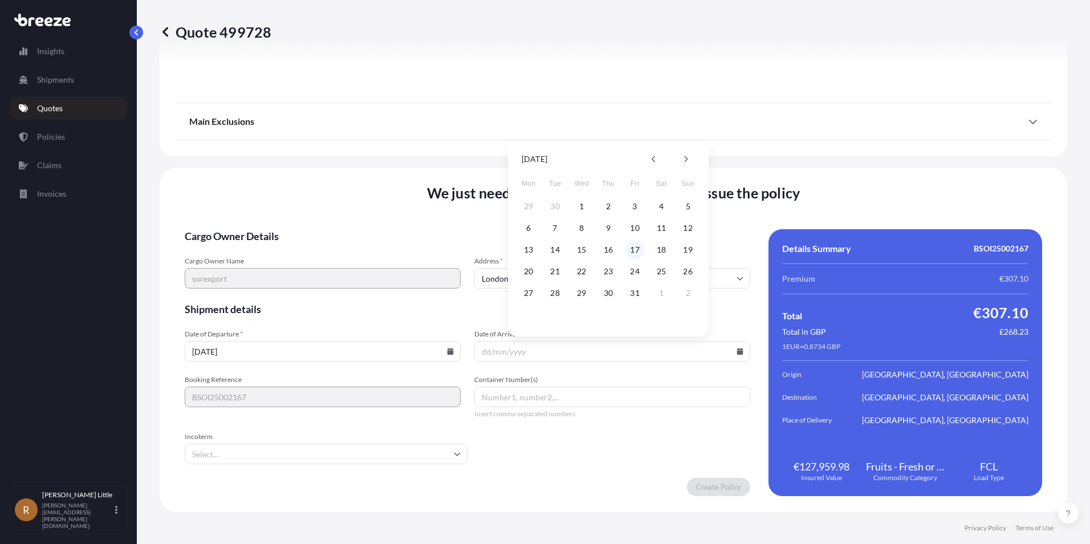
click at [633, 247] on button "17" at bounding box center [635, 250] width 18 height 18
type input "17/10/2025"
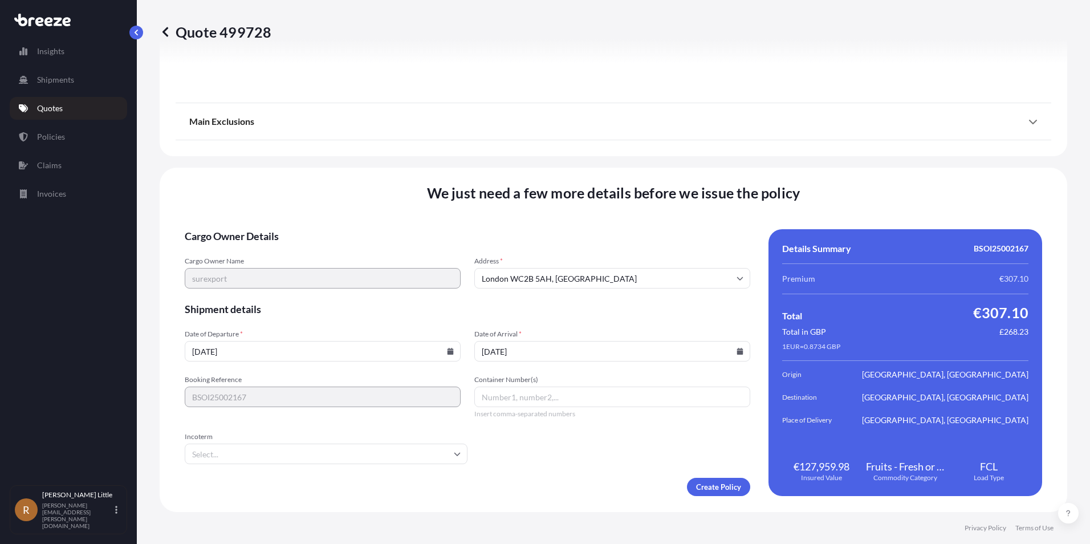
click at [507, 405] on input "Container Number(s)" at bounding box center [612, 396] width 276 height 21
type input "c"
type input "CGMU5732408"
click at [456, 449] on input "Incoterm" at bounding box center [326, 453] width 283 height 21
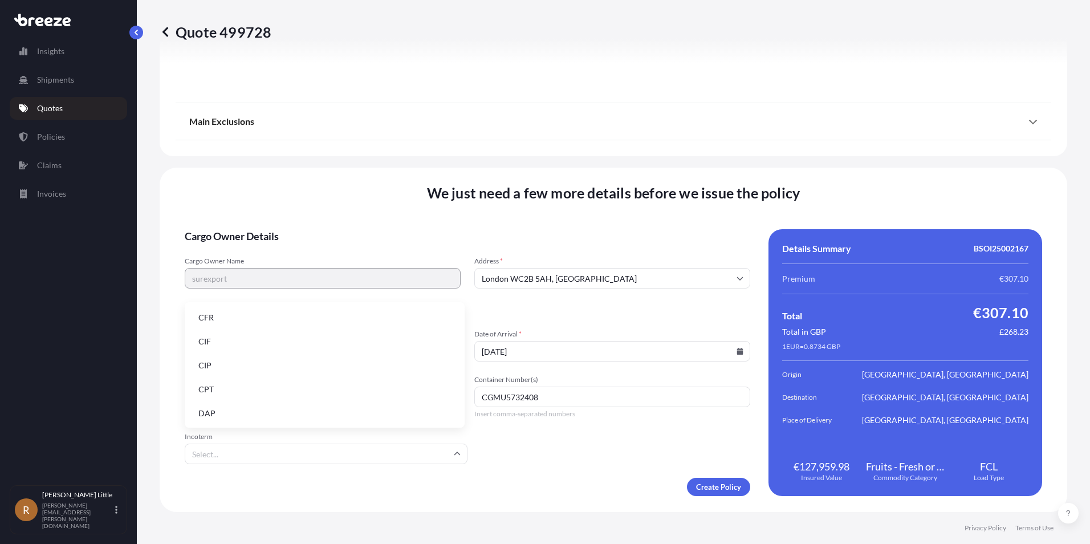
click at [309, 404] on li "DAP" at bounding box center [324, 413] width 271 height 22
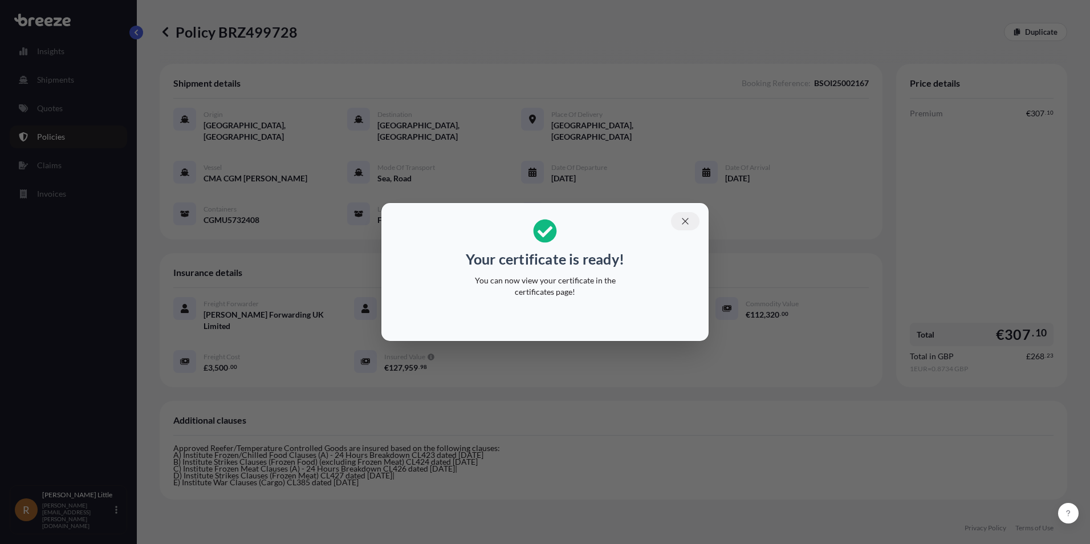
click at [687, 223] on icon "button" at bounding box center [685, 221] width 10 height 10
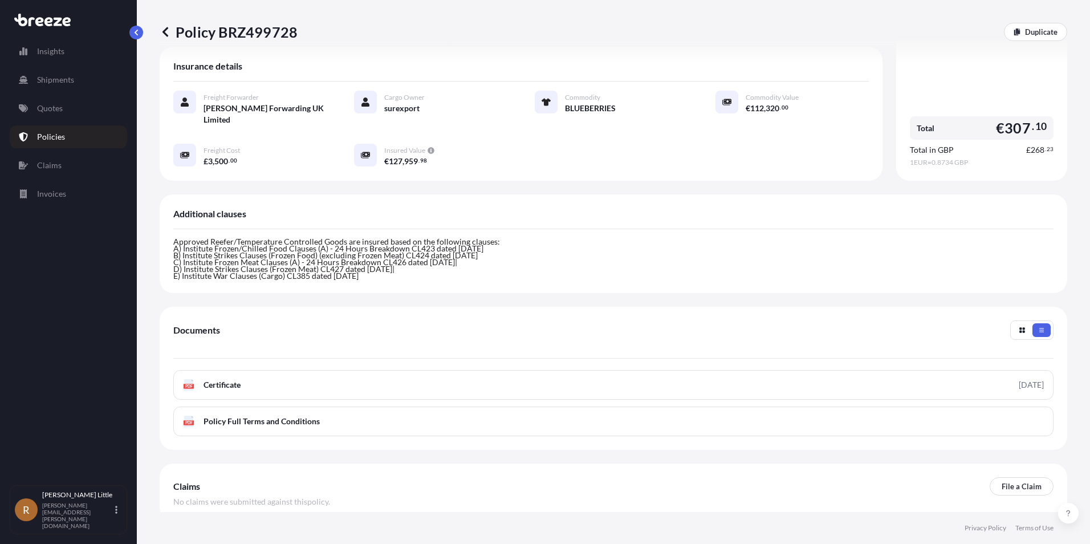
scroll to position [243, 0]
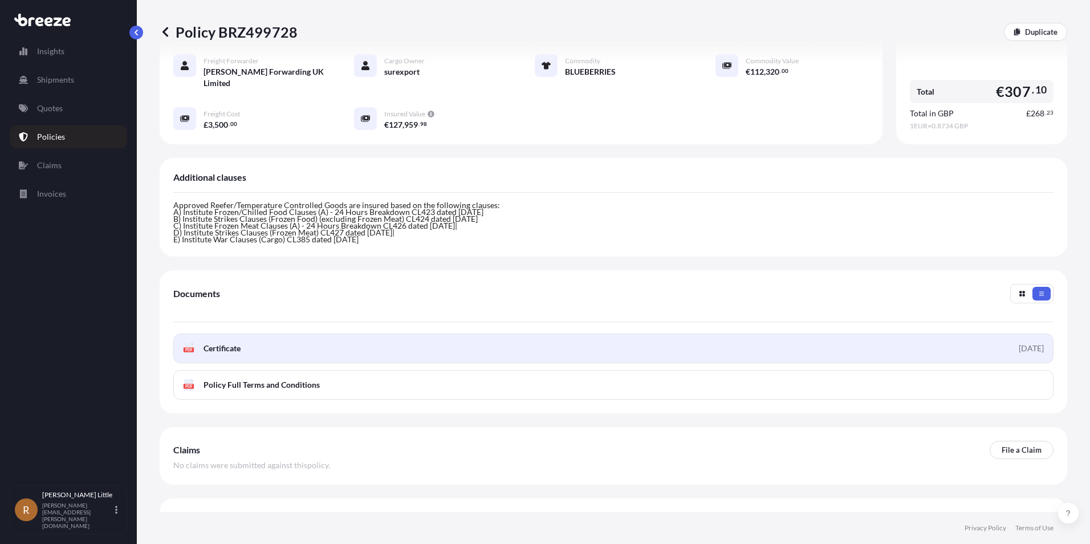
click at [234, 343] on span "Certificate" at bounding box center [221, 348] width 37 height 11
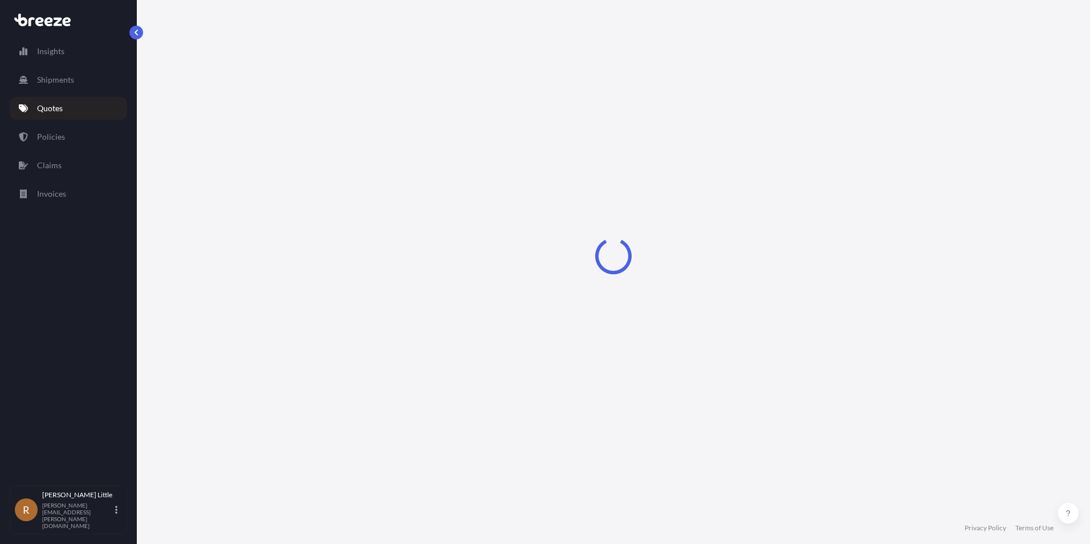
select select "Sea"
select select "Road"
select select "2"
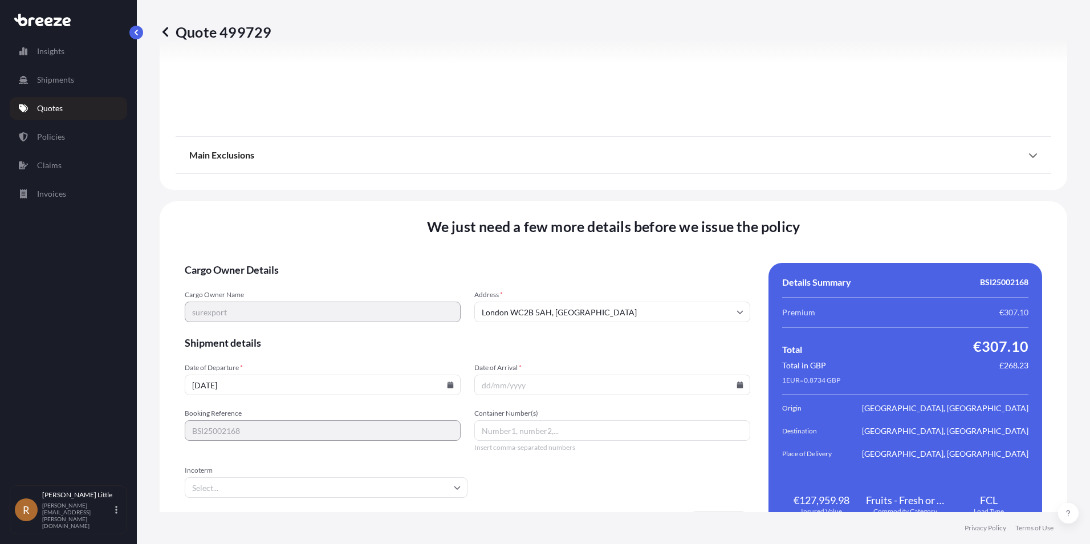
scroll to position [1479, 0]
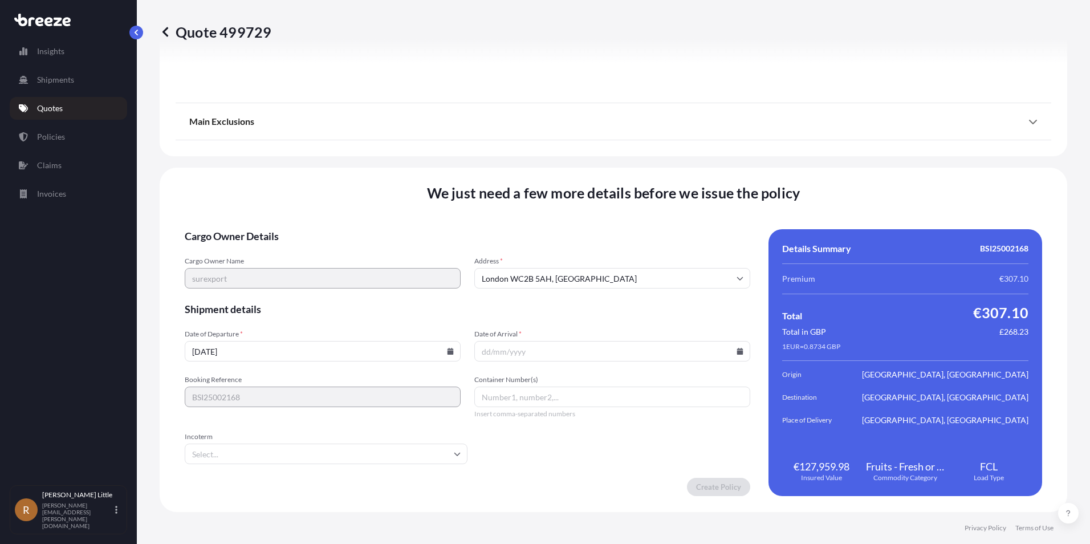
click at [422, 351] on input "[DATE]" at bounding box center [323, 351] width 276 height 21
click at [448, 350] on icon at bounding box center [450, 351] width 7 height 7
click at [229, 271] on div "[DATE] Mon Tue Wed Thu Fri Sat Sun 1 2 3 4 5 6 7 8 9 10 11 12 13 14 15 16 17 18…" at bounding box center [321, 238] width 201 height 195
click at [240, 271] on button "22" at bounding box center [242, 271] width 18 height 18
type input "[DATE]"
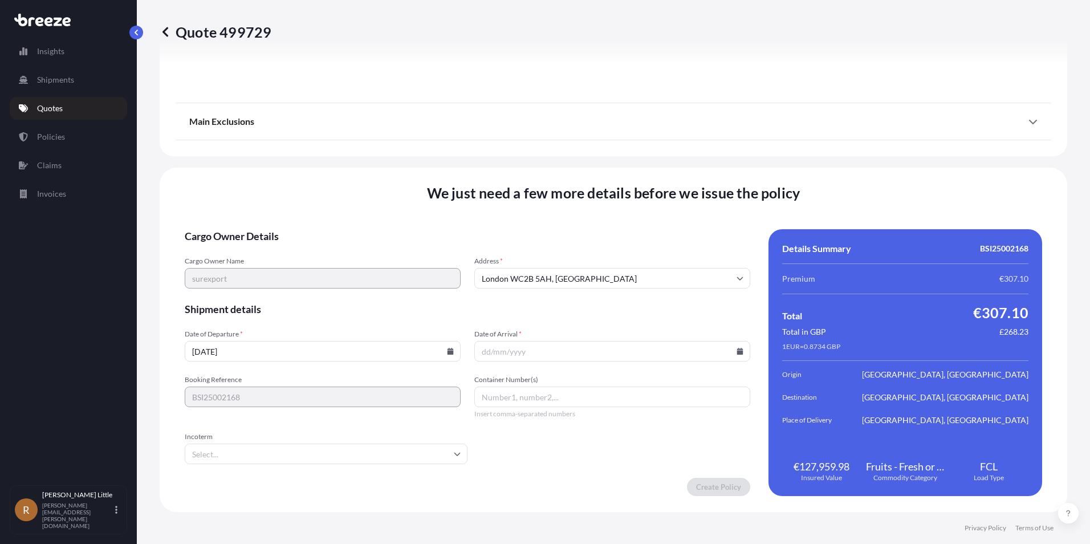
click at [560, 351] on input "Date of Arrival *" at bounding box center [612, 351] width 276 height 21
click at [630, 346] on input "Date of Arrival *" at bounding box center [612, 351] width 276 height 21
click at [737, 351] on icon at bounding box center [740, 351] width 6 height 7
click at [683, 161] on button at bounding box center [686, 159] width 18 height 18
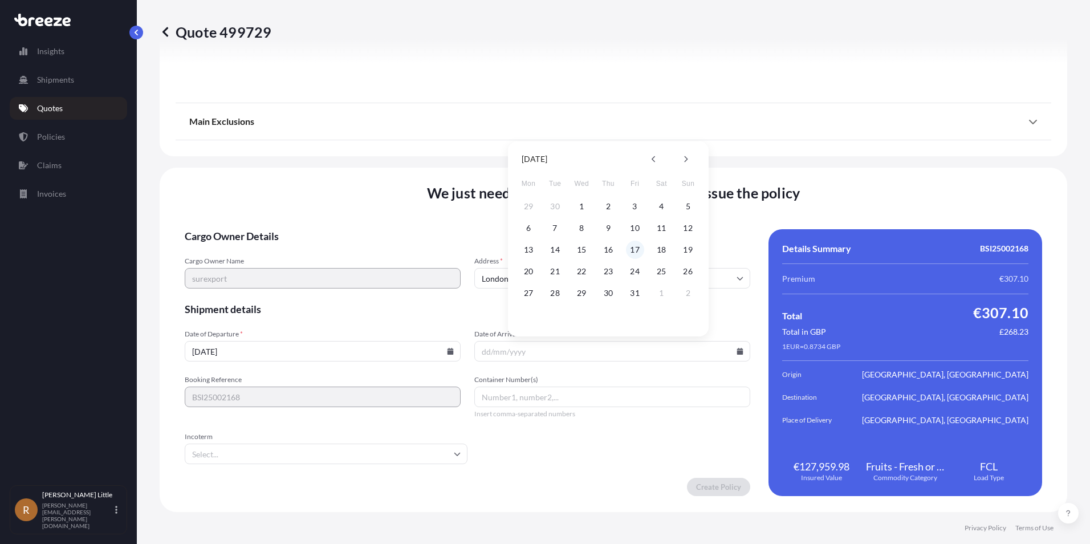
click at [633, 251] on button "17" at bounding box center [635, 250] width 18 height 18
type input "[DATE]"
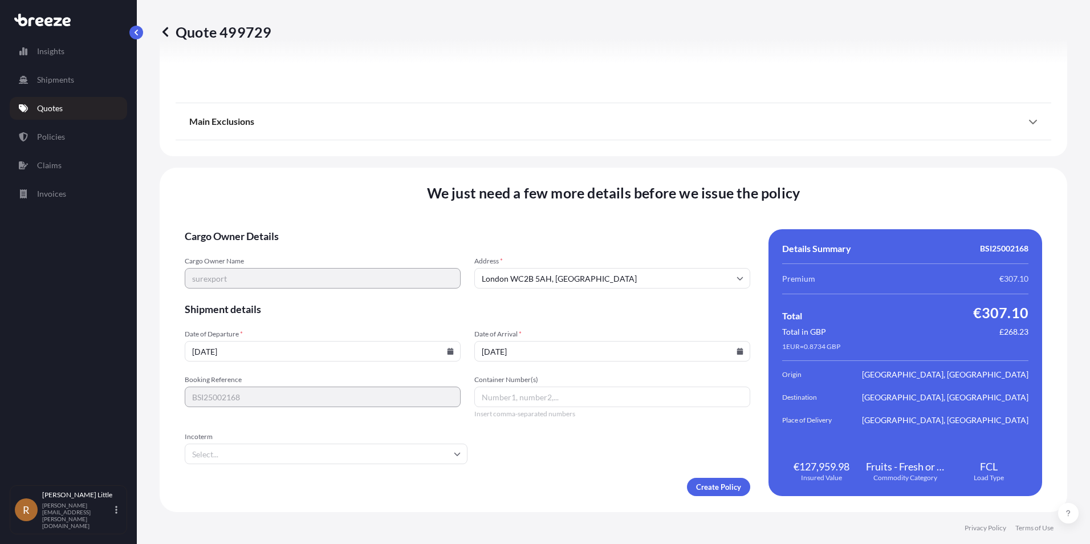
click at [494, 400] on input "Container Number(s)" at bounding box center [612, 396] width 276 height 21
type input "c"
type input "CGMU5250725"
click at [461, 449] on input "Incoterm" at bounding box center [326, 453] width 283 height 21
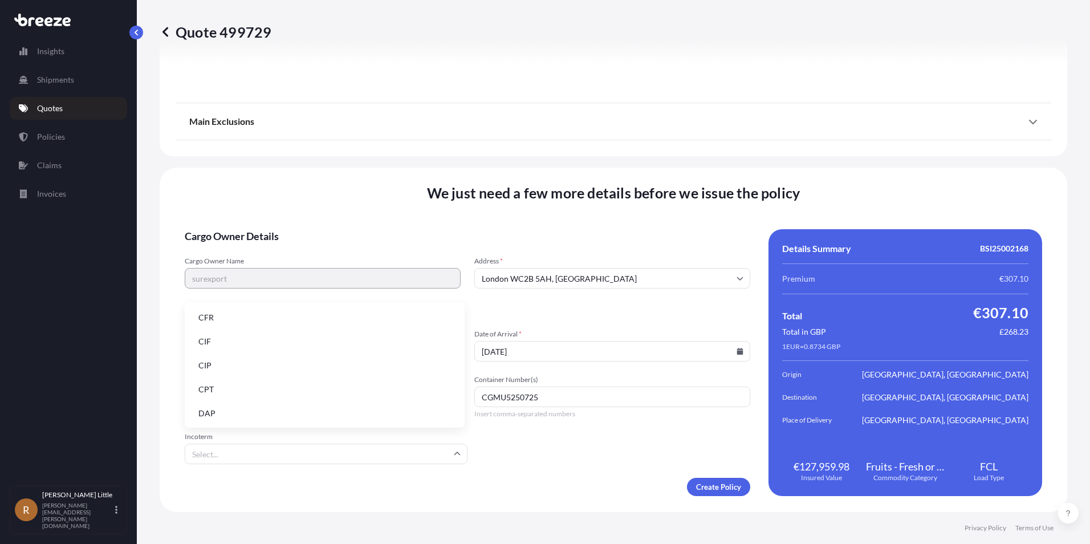
click at [265, 409] on li "DAP" at bounding box center [324, 413] width 271 height 22
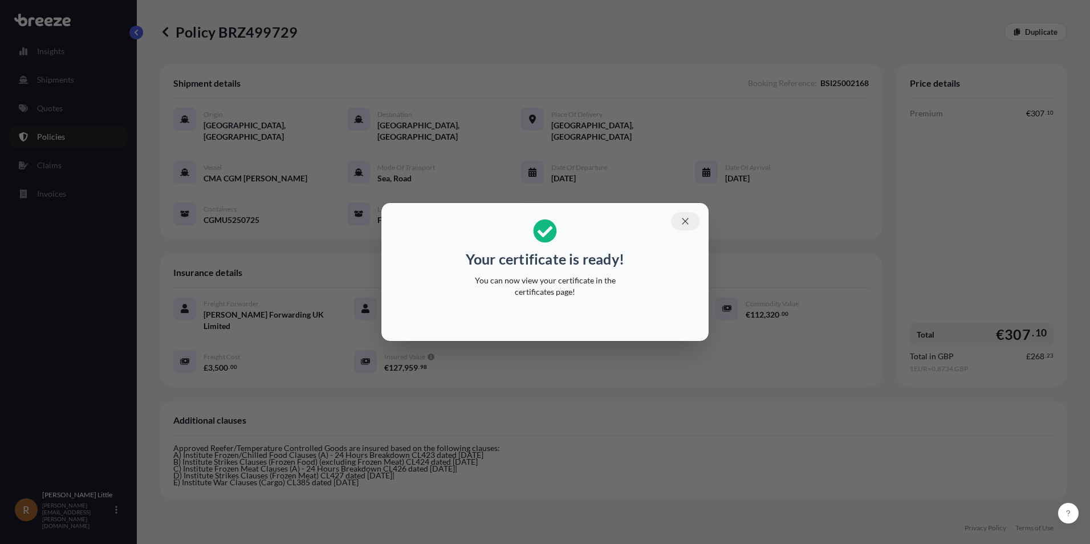
click at [680, 217] on icon "button" at bounding box center [685, 221] width 10 height 10
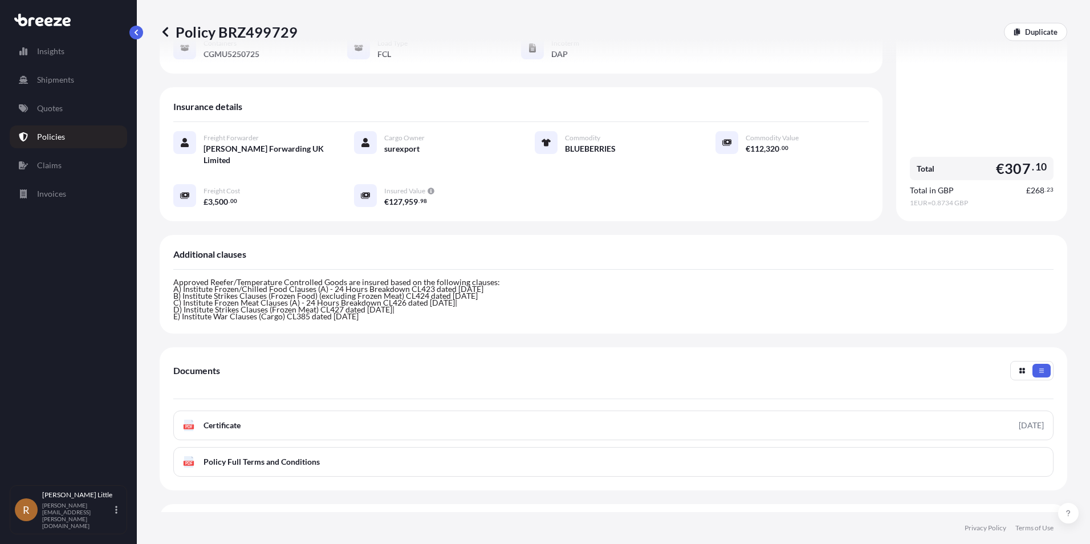
scroll to position [243, 0]
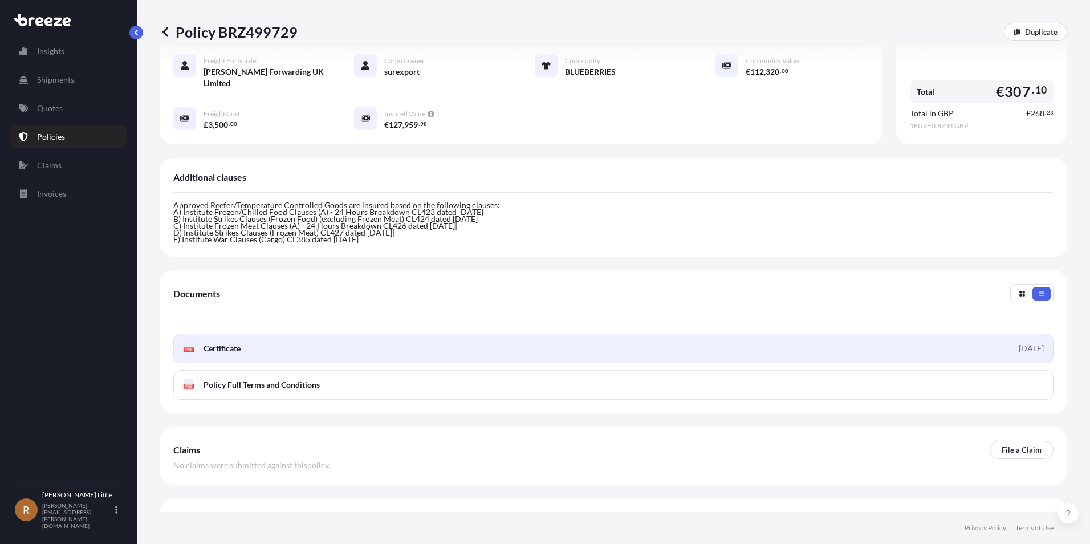
click at [250, 333] on link "PDF Certificate [DATE]" at bounding box center [613, 348] width 880 height 30
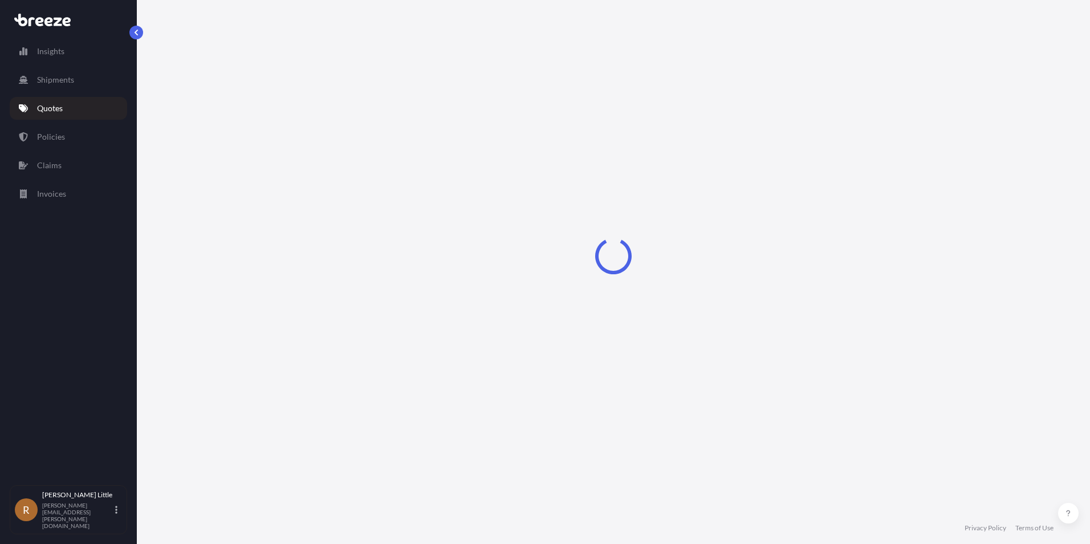
select select "Sea"
select select "Road"
select select "2"
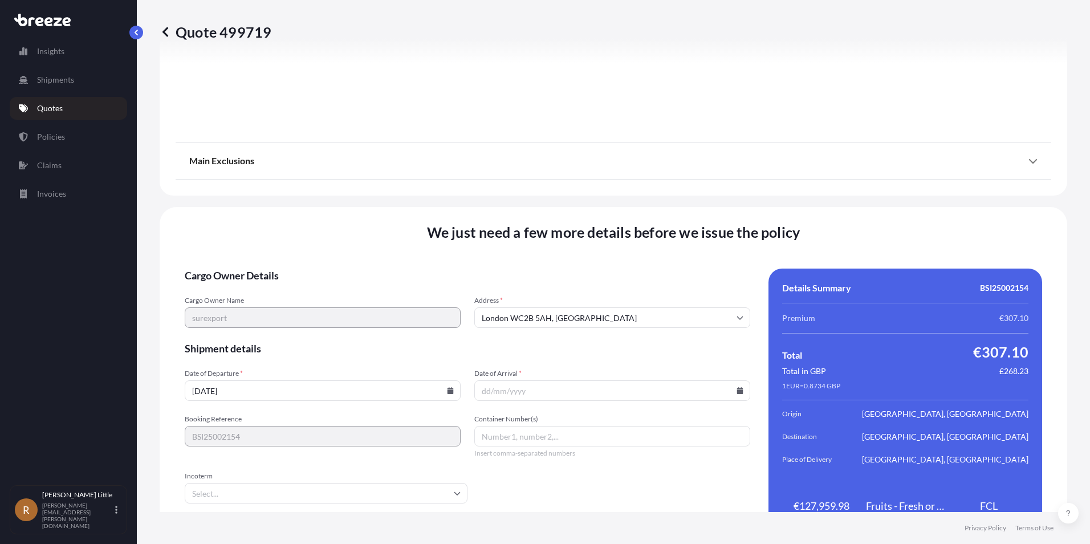
scroll to position [1479, 0]
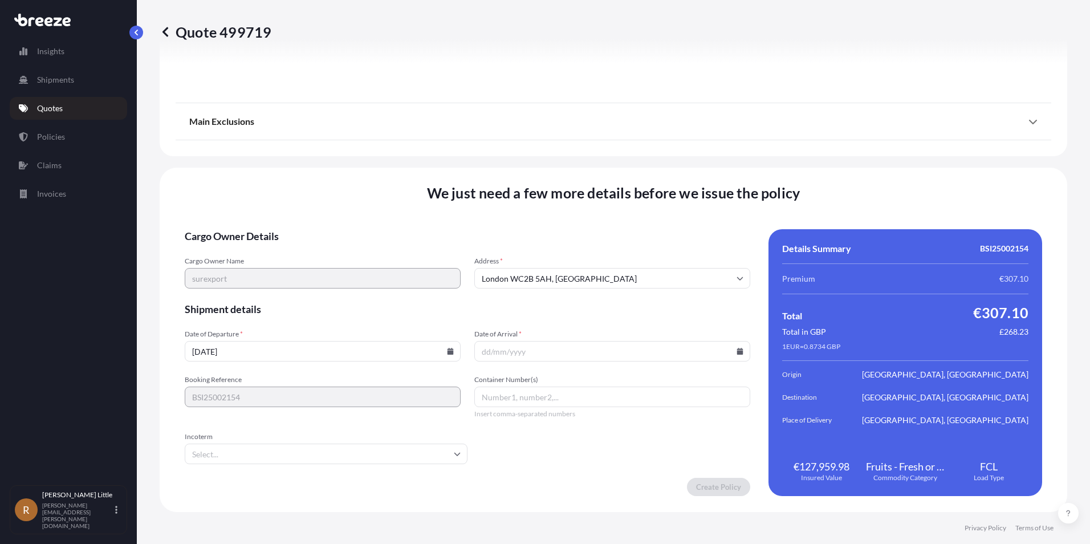
drag, startPoint x: 408, startPoint y: 341, endPoint x: 426, endPoint y: 347, distance: 19.1
click at [410, 341] on input "[DATE]" at bounding box center [323, 351] width 276 height 21
click at [447, 349] on icon at bounding box center [450, 351] width 6 height 7
click at [265, 246] on button "16" at bounding box center [268, 250] width 18 height 18
type input "[DATE]"
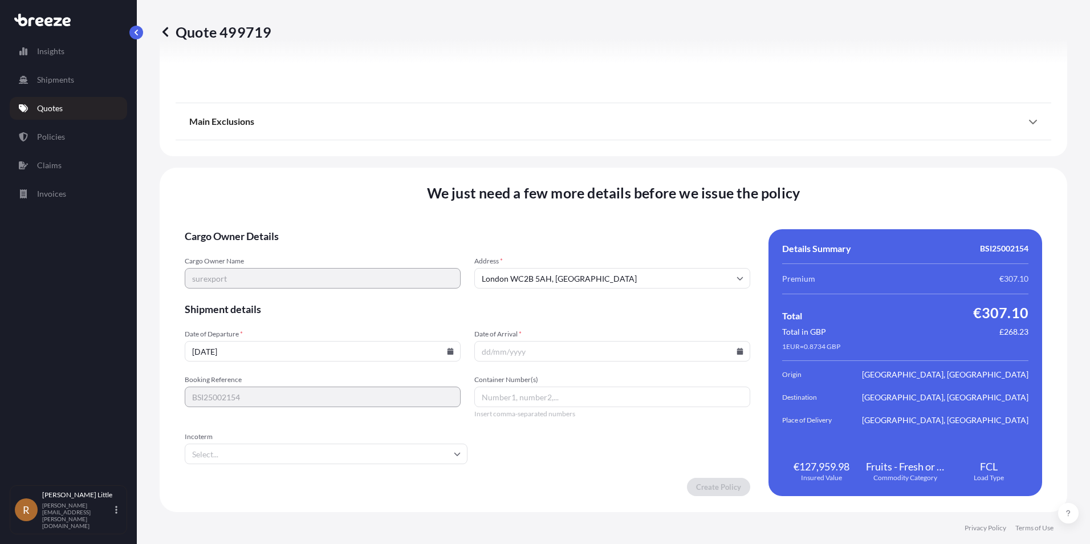
click at [533, 352] on input "Date of Arrival *" at bounding box center [612, 351] width 276 height 21
click at [737, 351] on icon at bounding box center [740, 351] width 6 height 7
click at [689, 163] on button at bounding box center [686, 159] width 18 height 18
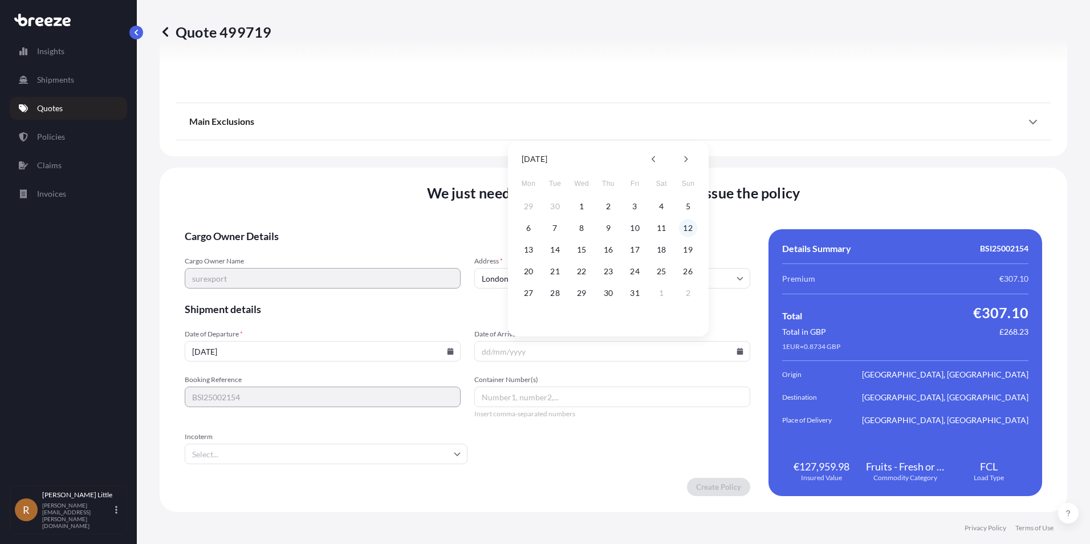
click at [689, 227] on button "12" at bounding box center [688, 228] width 18 height 18
type input "[DATE]"
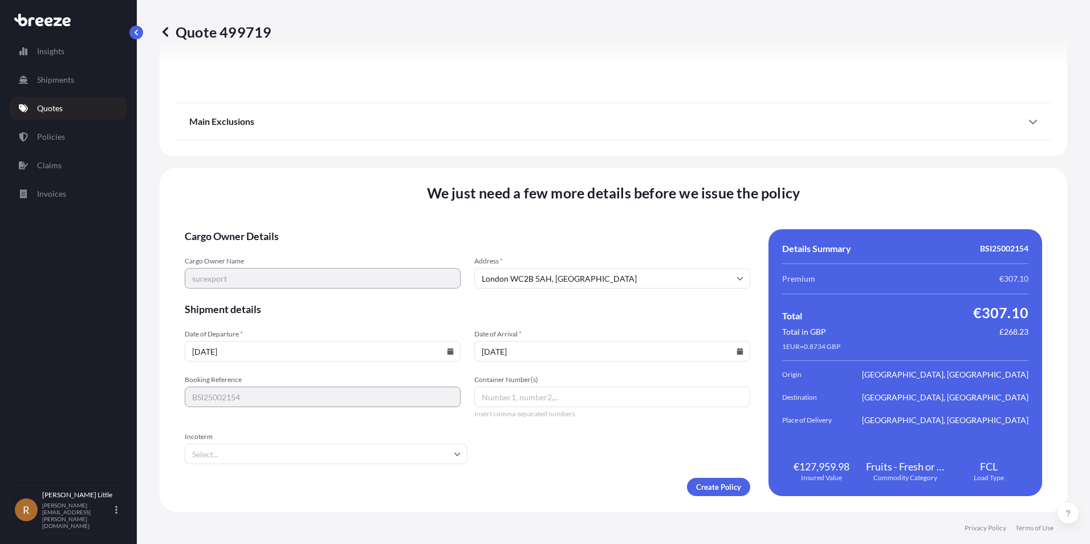
click at [506, 397] on input "Container Number(s)" at bounding box center [612, 396] width 276 height 21
type input "c"
type input "CGMU5430780"
click at [456, 458] on input "Incoterm" at bounding box center [326, 453] width 283 height 21
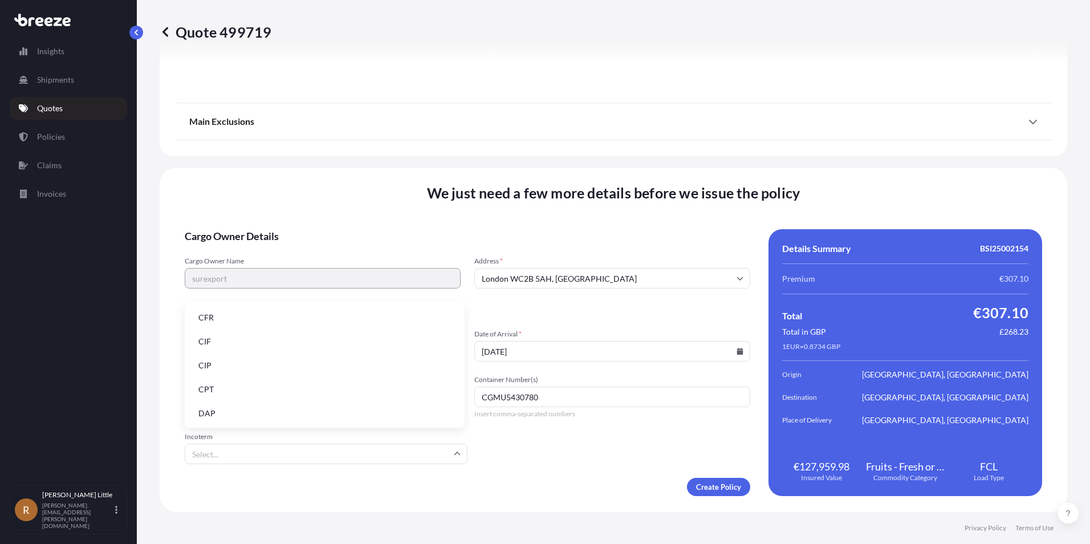
click at [291, 408] on li "DAP" at bounding box center [324, 413] width 271 height 22
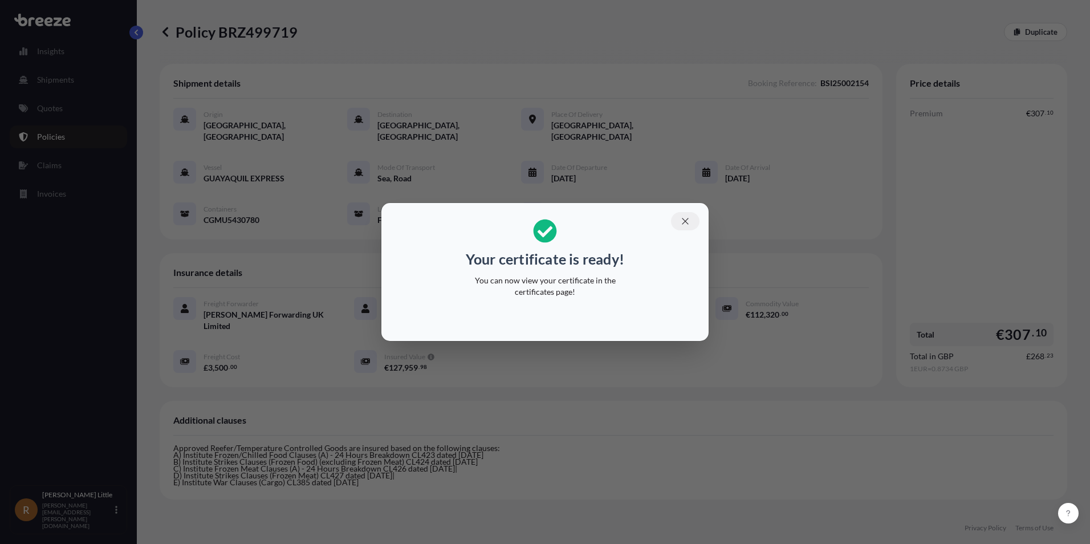
click at [683, 216] on icon "button" at bounding box center [685, 221] width 10 height 10
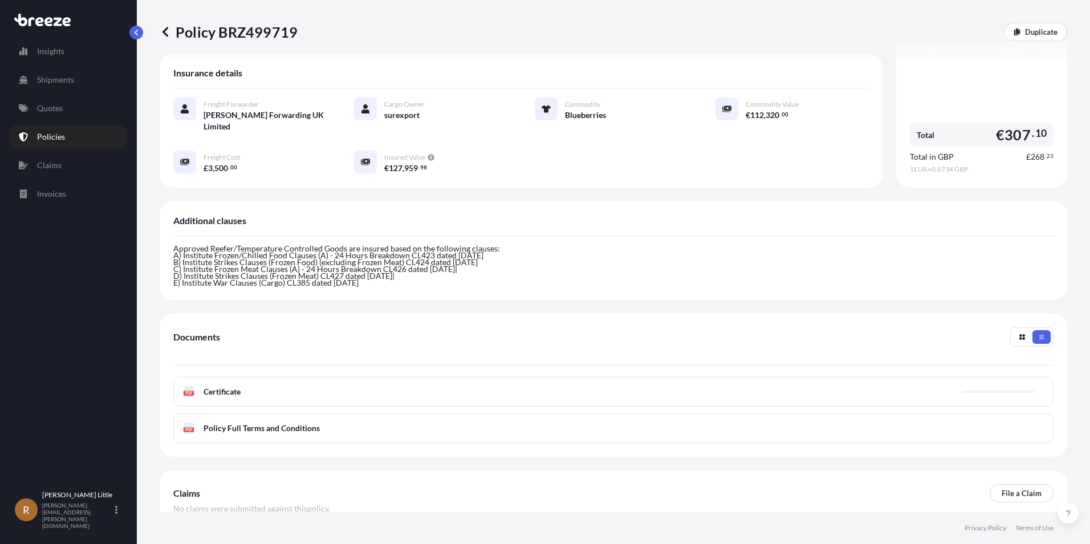
scroll to position [243, 0]
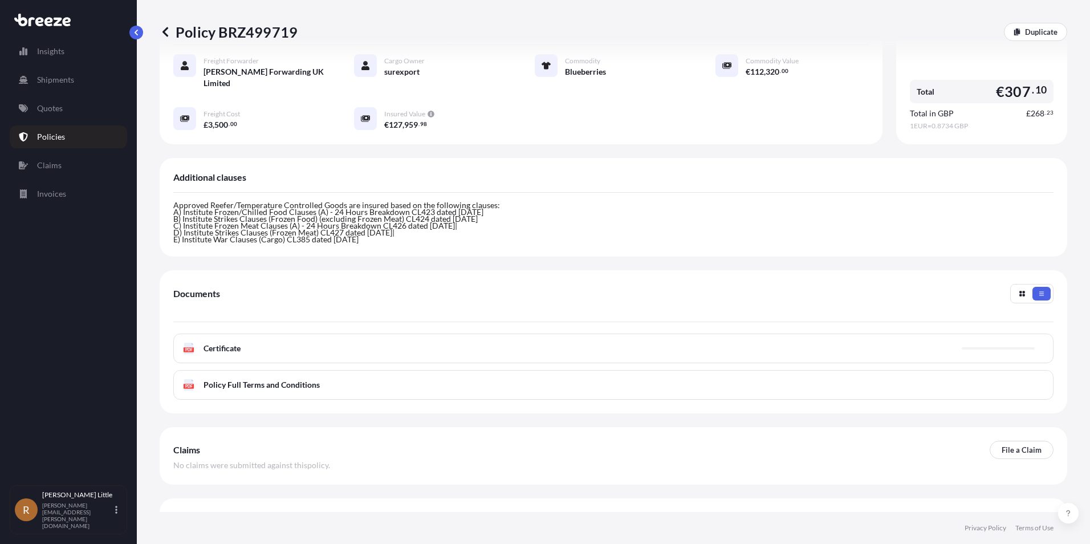
drag, startPoint x: 228, startPoint y: 317, endPoint x: 227, endPoint y: 325, distance: 8.1
click at [228, 333] on div "PDF Certificate" at bounding box center [613, 348] width 880 height 30
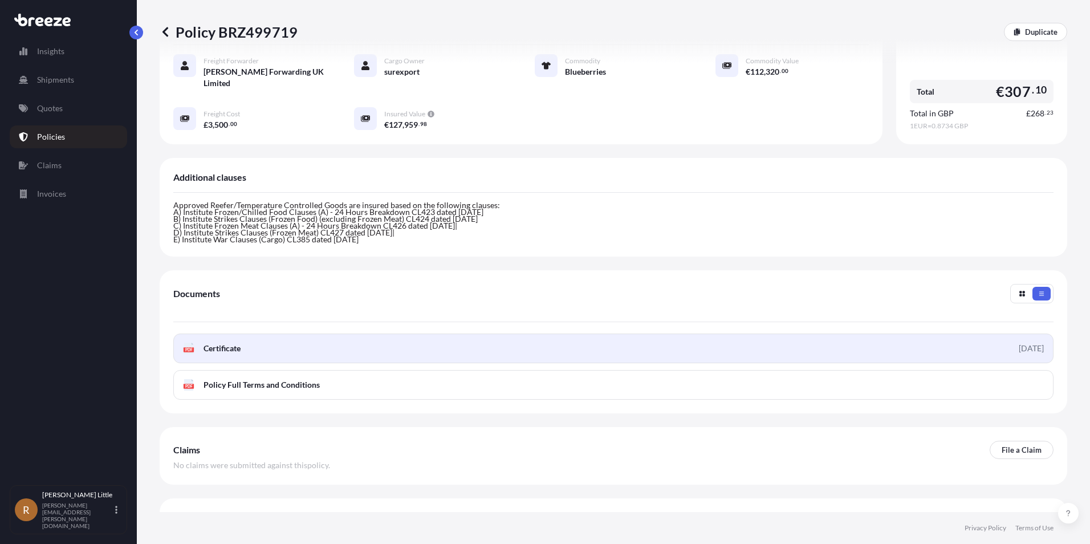
click at [198, 343] on div "PDF Certificate" at bounding box center [212, 348] width 58 height 11
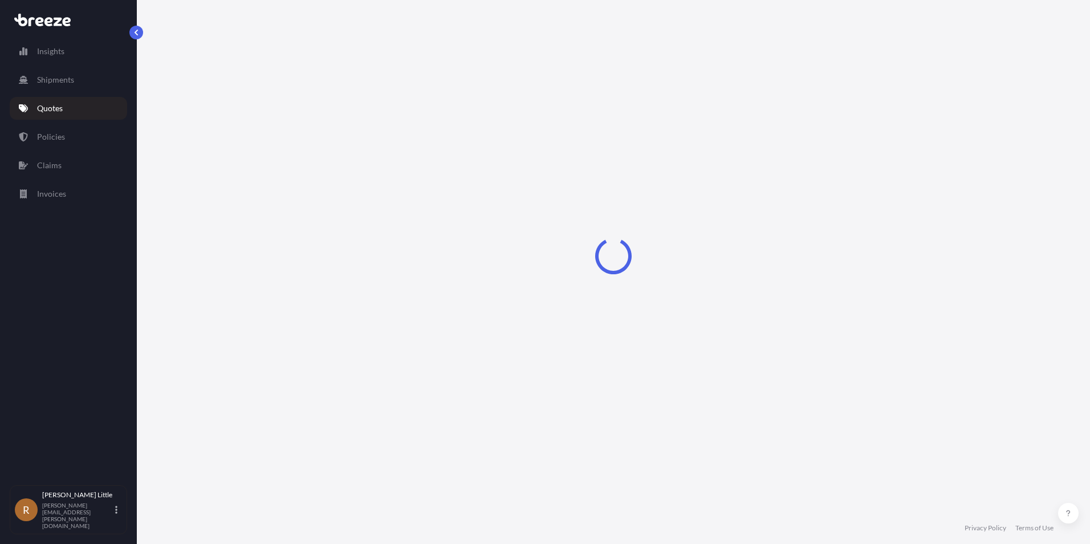
select select "Sea"
select select "Road"
select select "2"
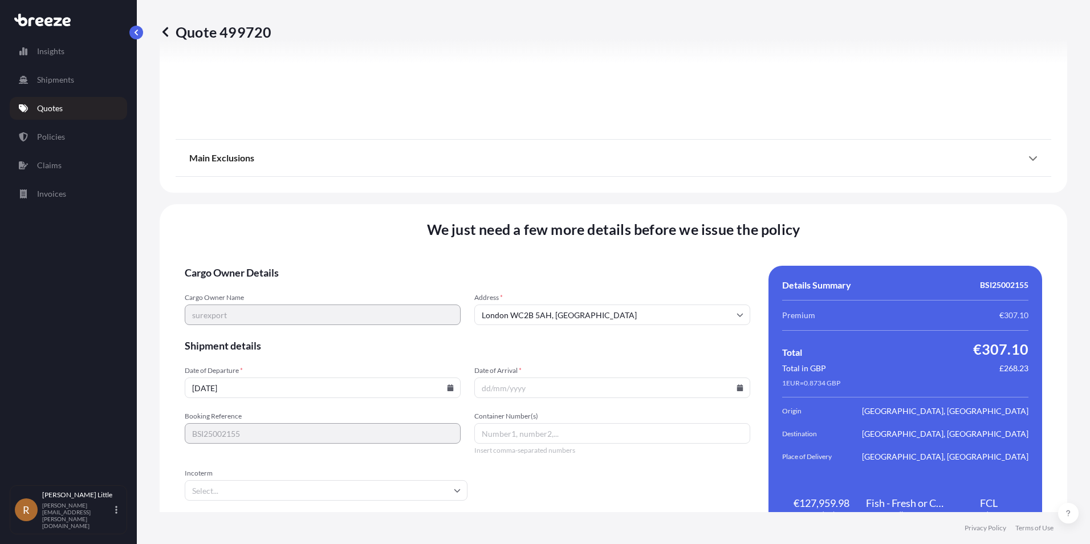
scroll to position [1479, 0]
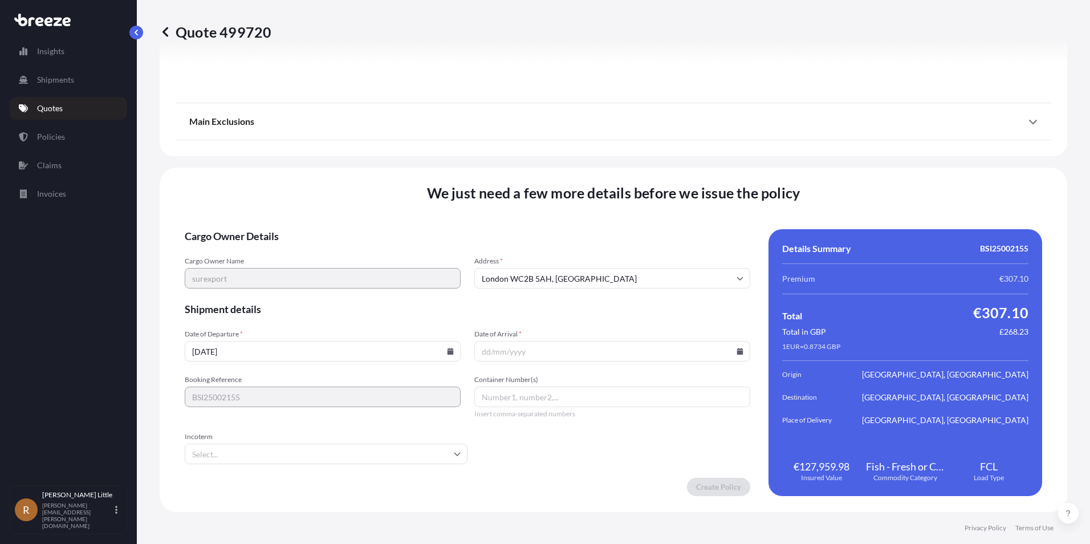
click at [448, 353] on icon at bounding box center [450, 351] width 6 height 7
click at [271, 249] on button "16" at bounding box center [268, 250] width 18 height 18
type input "[DATE]"
click at [640, 352] on input "Date of Arrival *" at bounding box center [612, 351] width 276 height 21
click at [732, 347] on input "Date of Arrival *" at bounding box center [612, 351] width 276 height 21
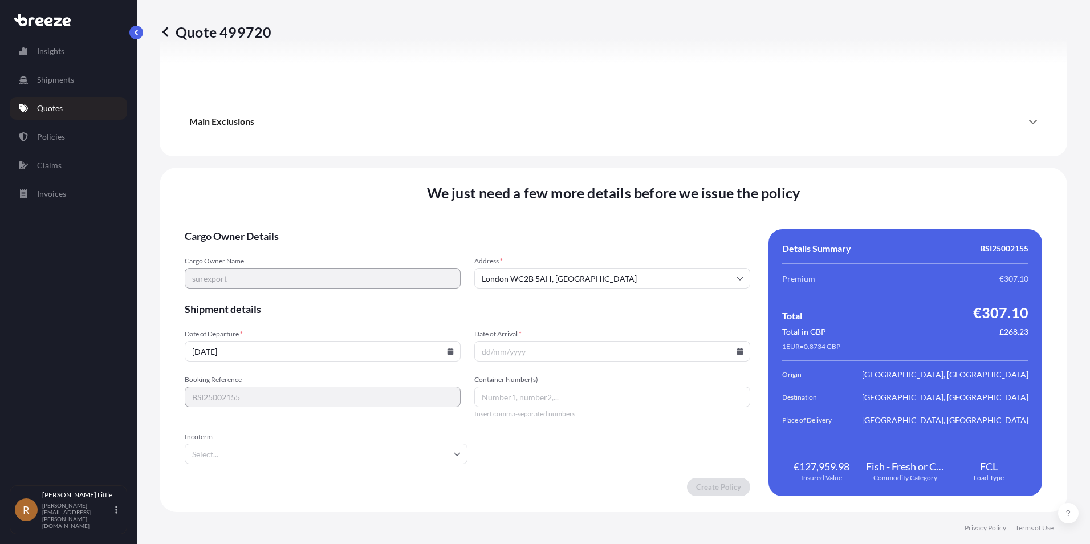
click at [737, 349] on icon at bounding box center [740, 351] width 6 height 7
click at [686, 162] on icon at bounding box center [685, 159] width 5 height 7
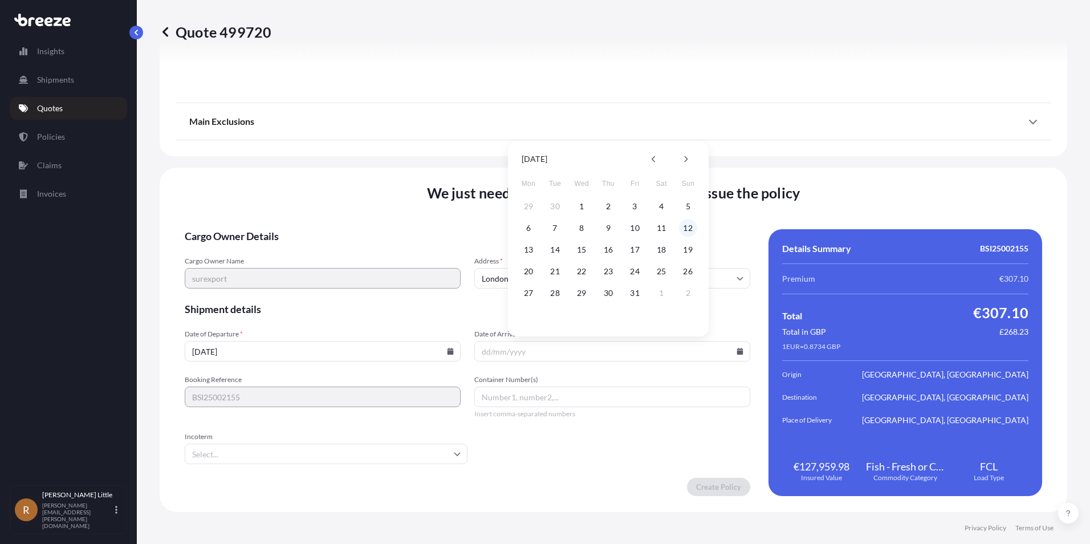
click at [690, 225] on button "12" at bounding box center [688, 228] width 18 height 18
type input "[DATE]"
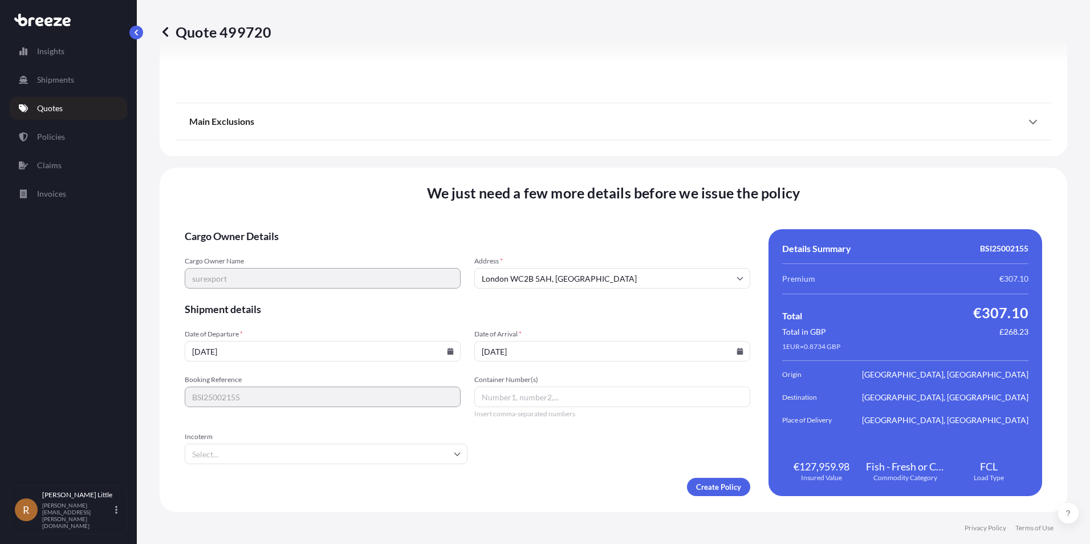
click at [551, 392] on input "Container Number(s)" at bounding box center [612, 396] width 276 height 21
type input "TEMU9817790"
click at [405, 451] on input "Incoterm" at bounding box center [326, 453] width 283 height 21
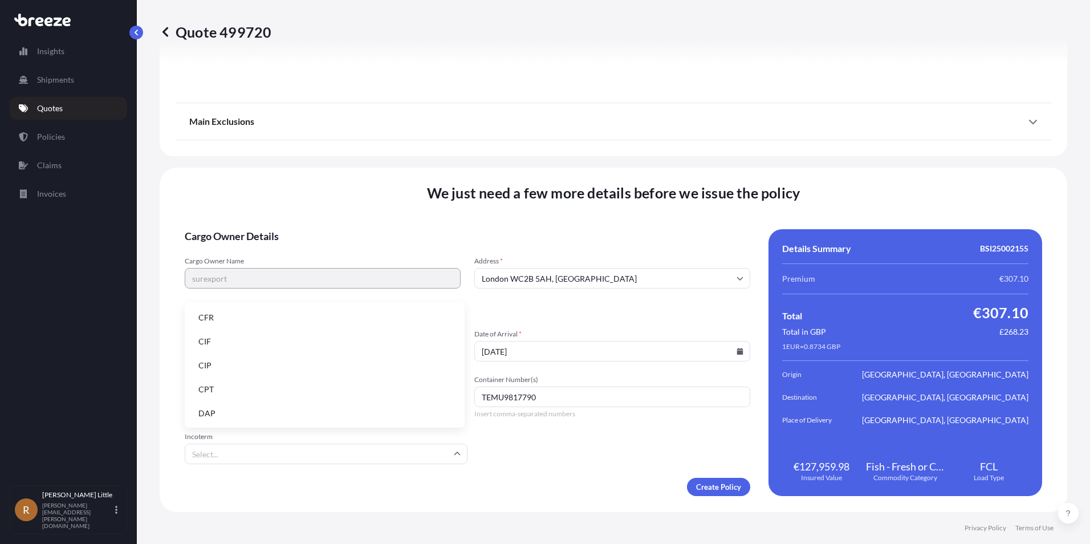
click at [276, 413] on li "DAP" at bounding box center [324, 413] width 271 height 22
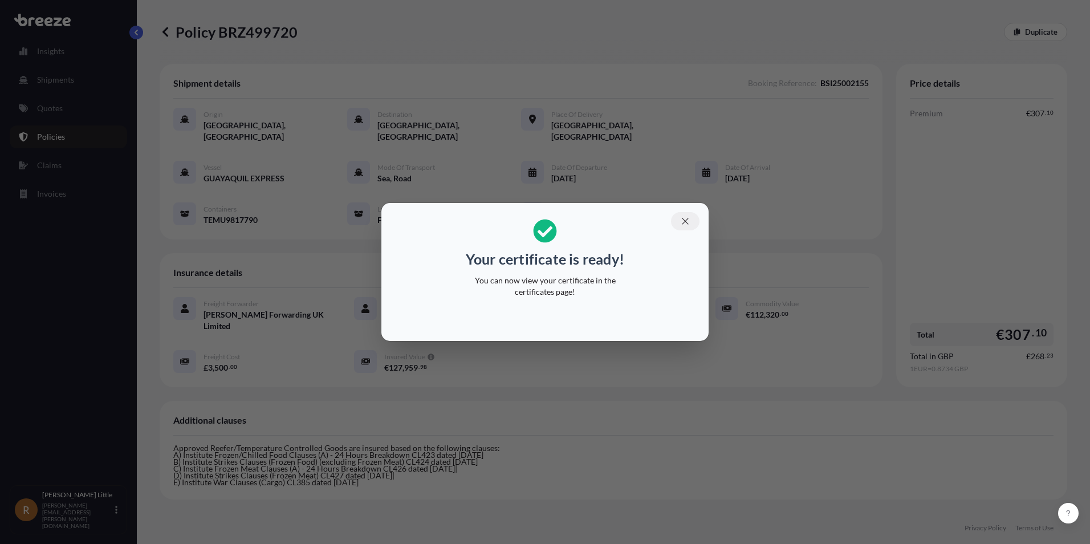
click at [679, 223] on button "button" at bounding box center [685, 221] width 29 height 18
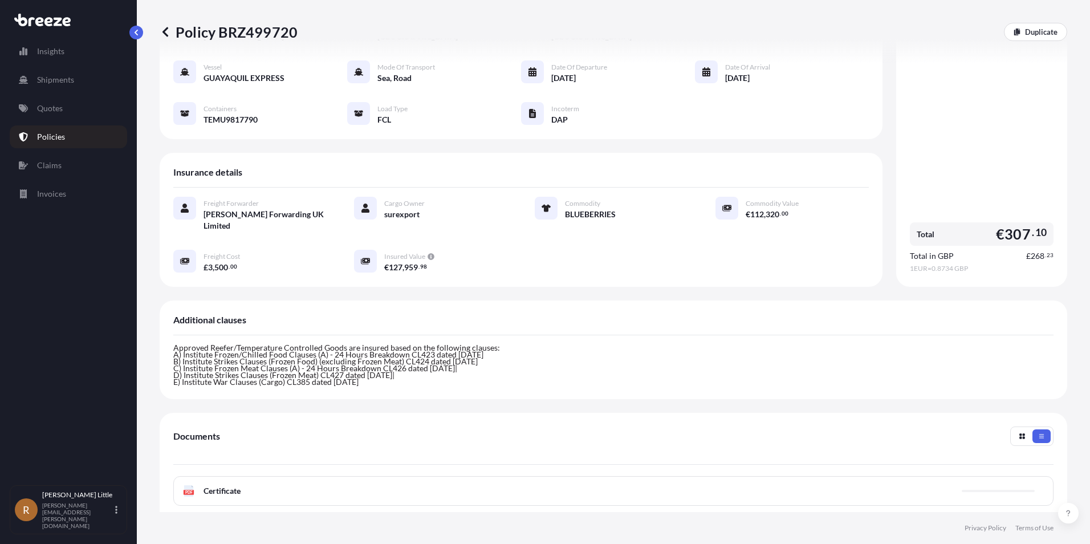
scroll to position [243, 0]
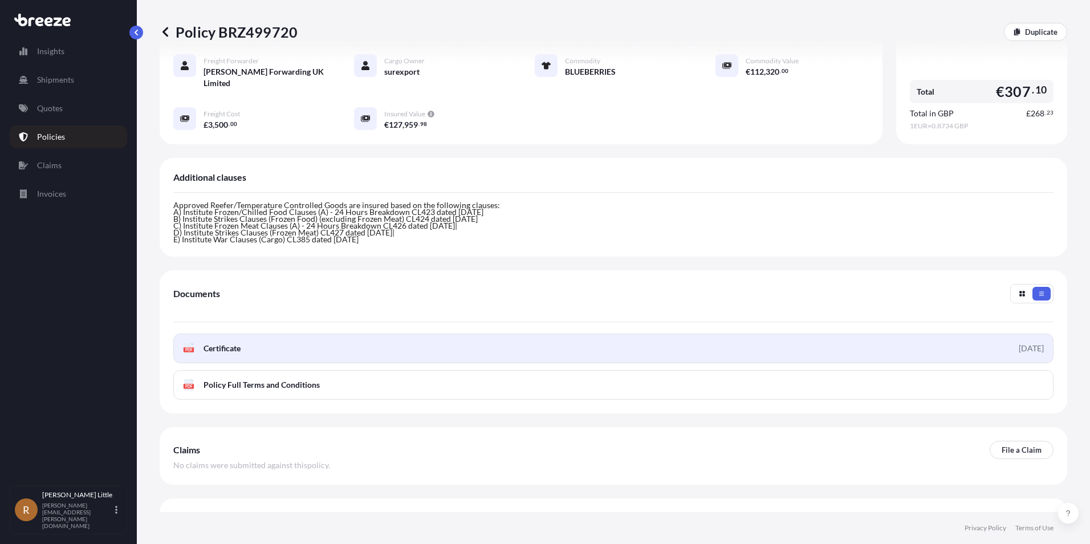
click at [250, 333] on link "PDF Certificate 2025-09-24" at bounding box center [613, 348] width 880 height 30
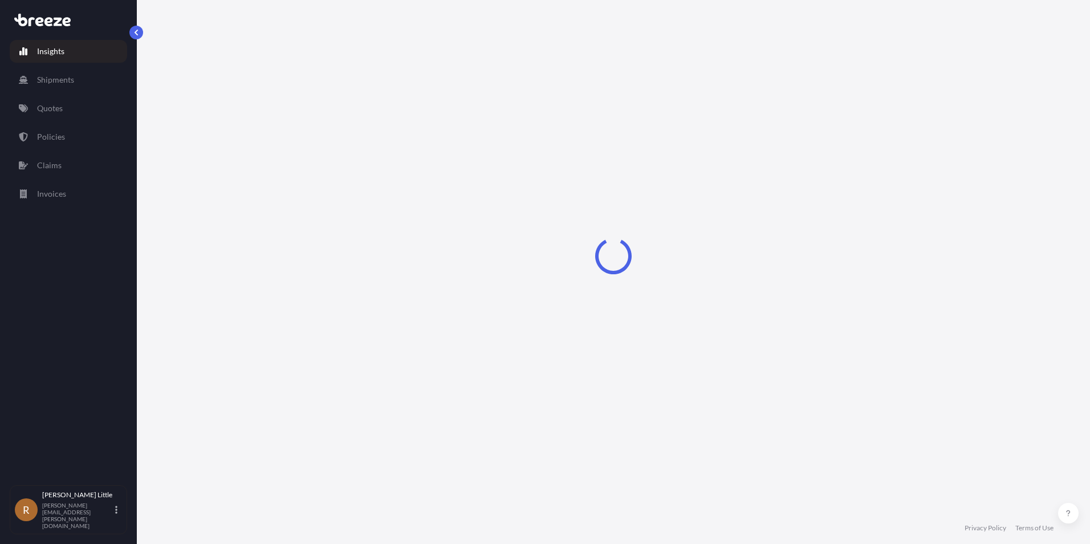
select select "2025"
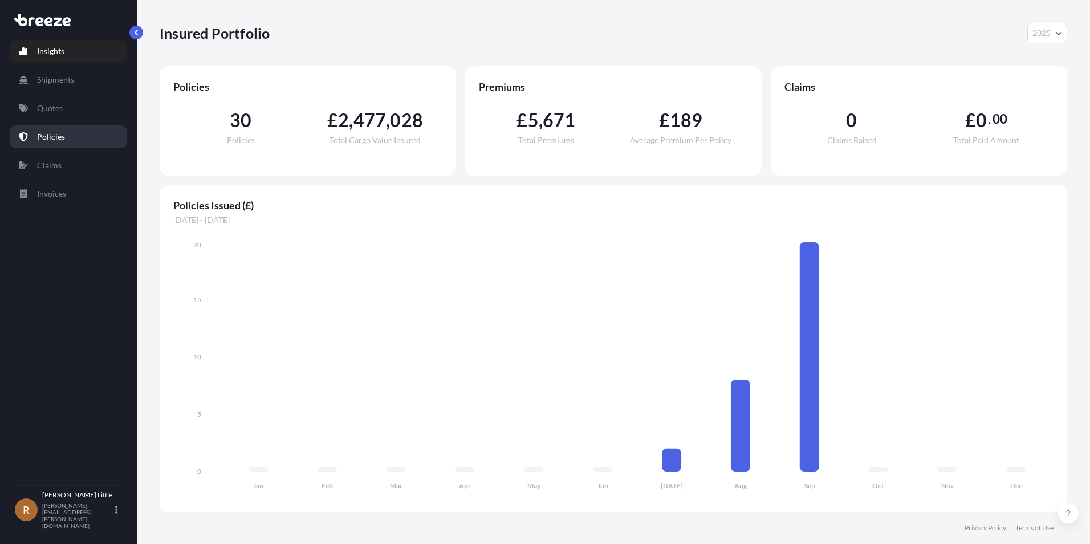
click at [59, 133] on p "Policies" at bounding box center [51, 136] width 28 height 11
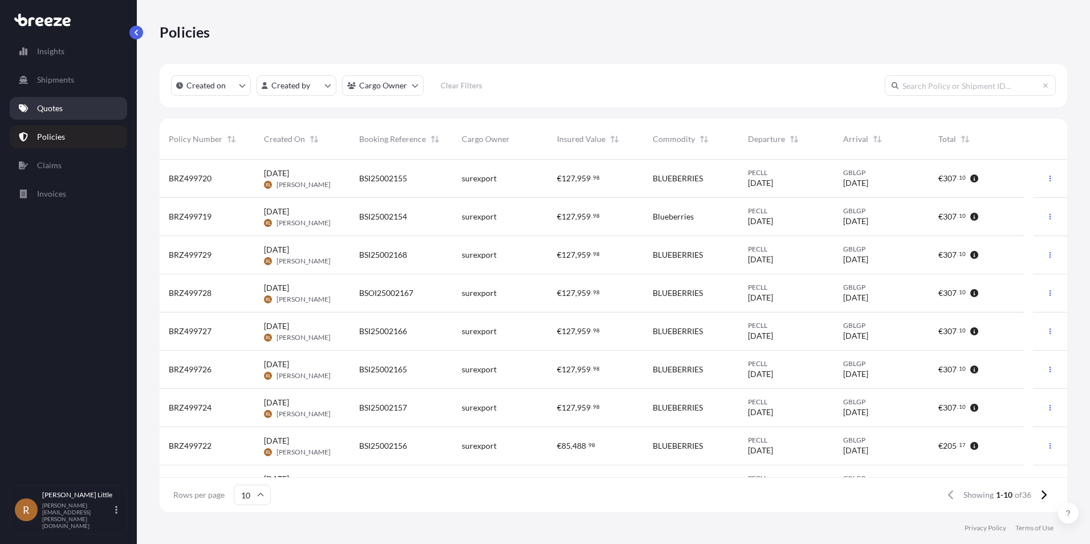
click at [50, 112] on p "Quotes" at bounding box center [50, 108] width 26 height 11
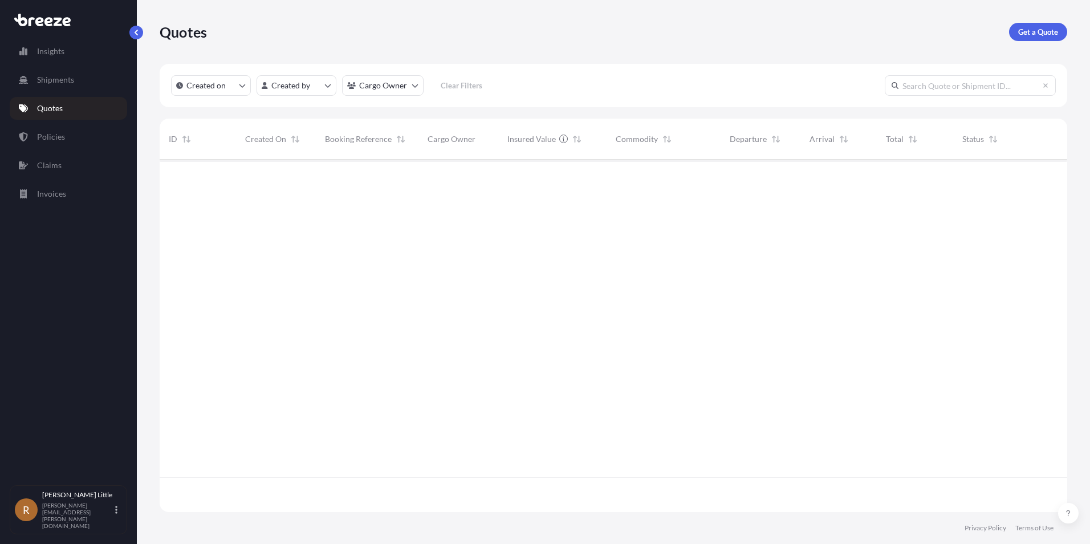
scroll to position [350, 899]
